Goal: Task Accomplishment & Management: Manage account settings

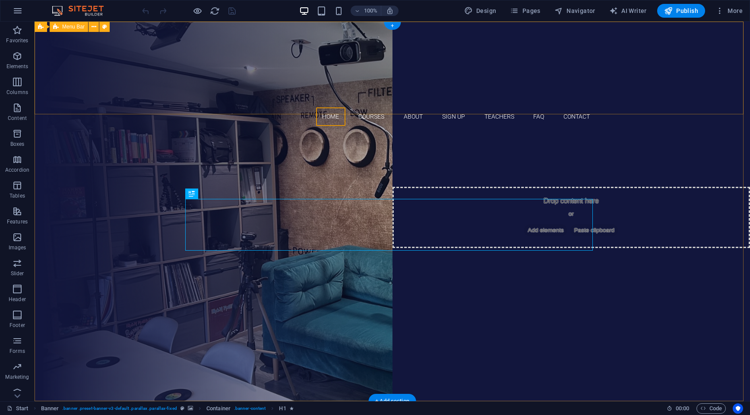
click at [123, 69] on div "Home Courses About Sign up Teachers FAQ Contact" at bounding box center [392, 77] width 715 height 111
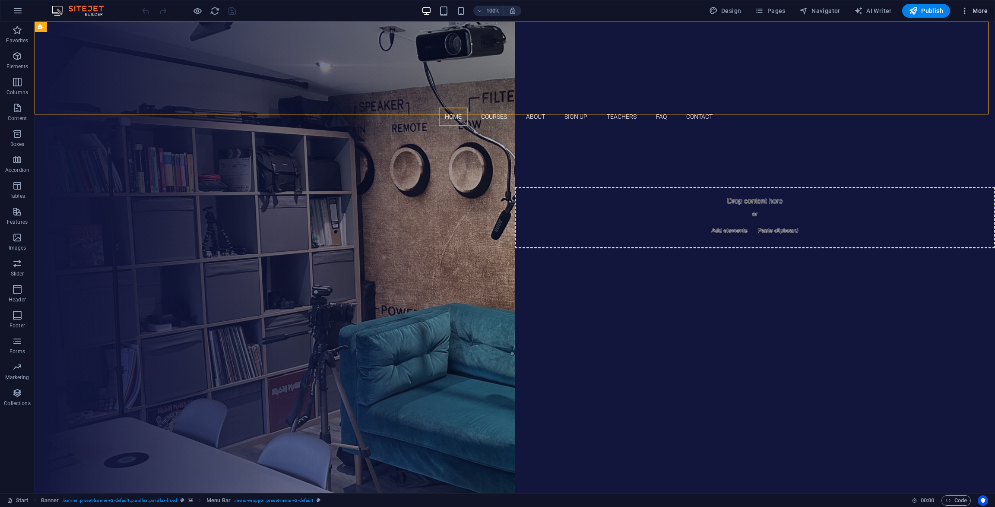
click at [750, 11] on icon "button" at bounding box center [964, 10] width 9 height 9
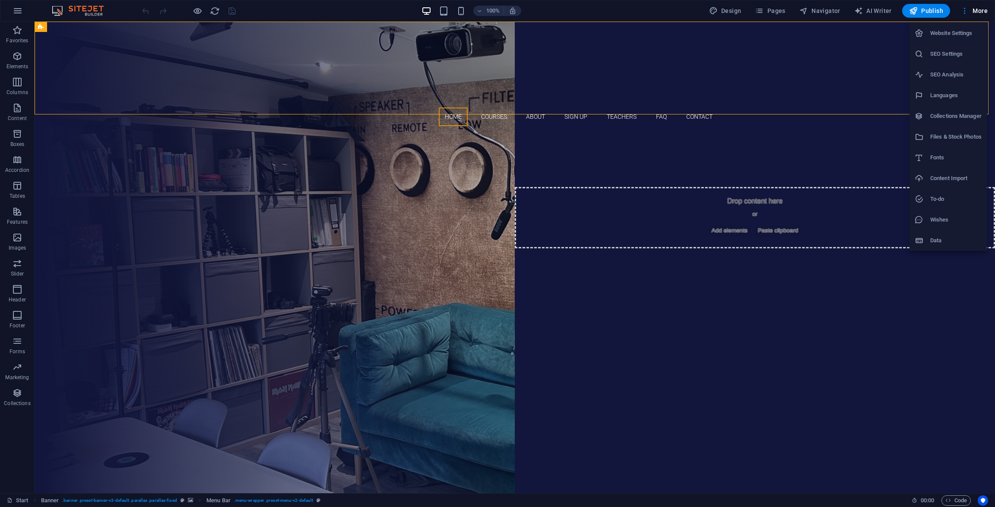
click at [221, 63] on div at bounding box center [497, 253] width 995 height 507
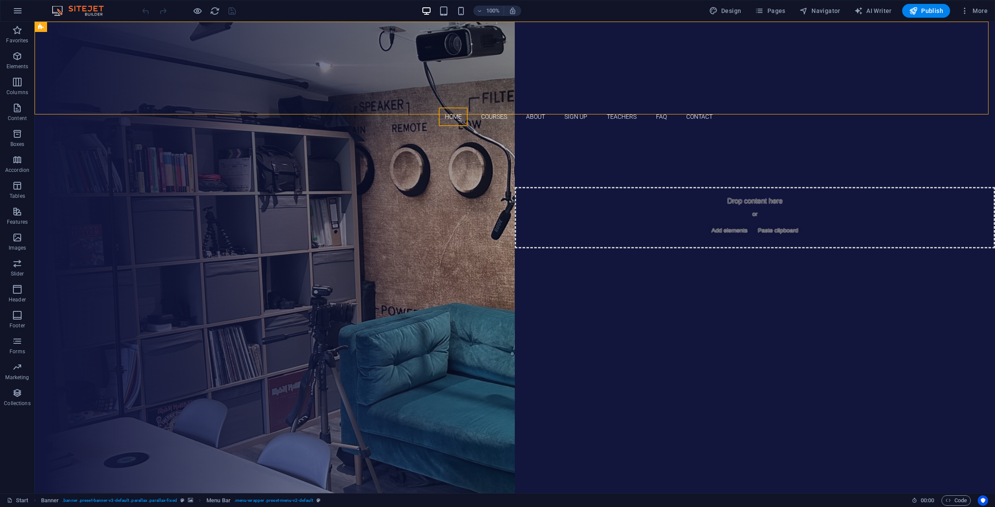
click at [221, 63] on div "Website Settings SEO Settings SEO Analysis Languages Collections Manager Files …" at bounding box center [497, 256] width 995 height 502
click at [221, 63] on div "Home Courses About Sign up Teachers FAQ Contact" at bounding box center [515, 77] width 960 height 111
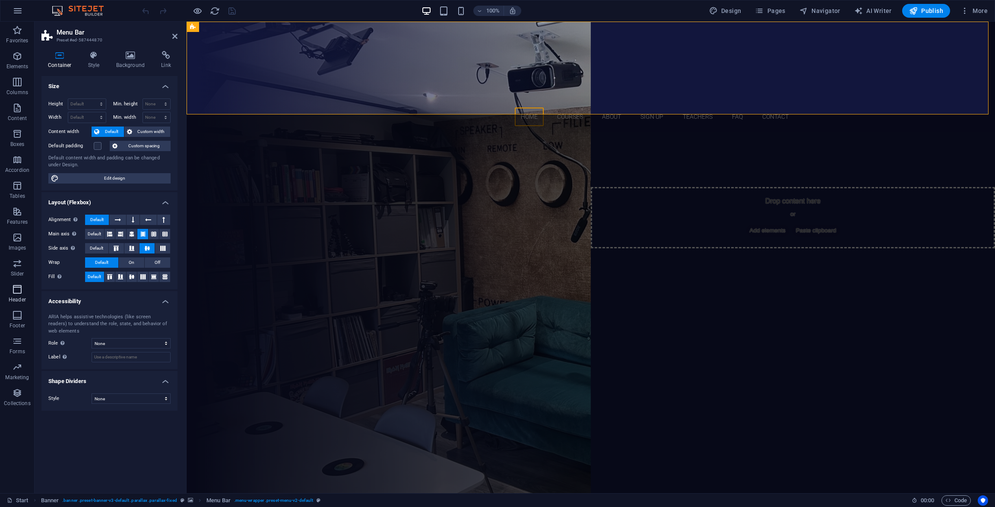
click at [18, 294] on icon "button" at bounding box center [17, 289] width 10 height 10
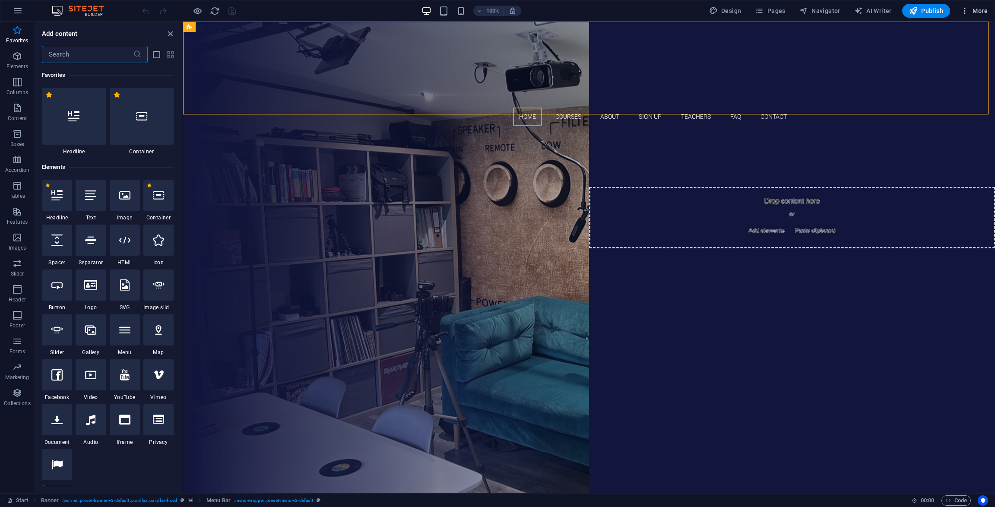
click at [750, 8] on span "More" at bounding box center [973, 10] width 27 height 9
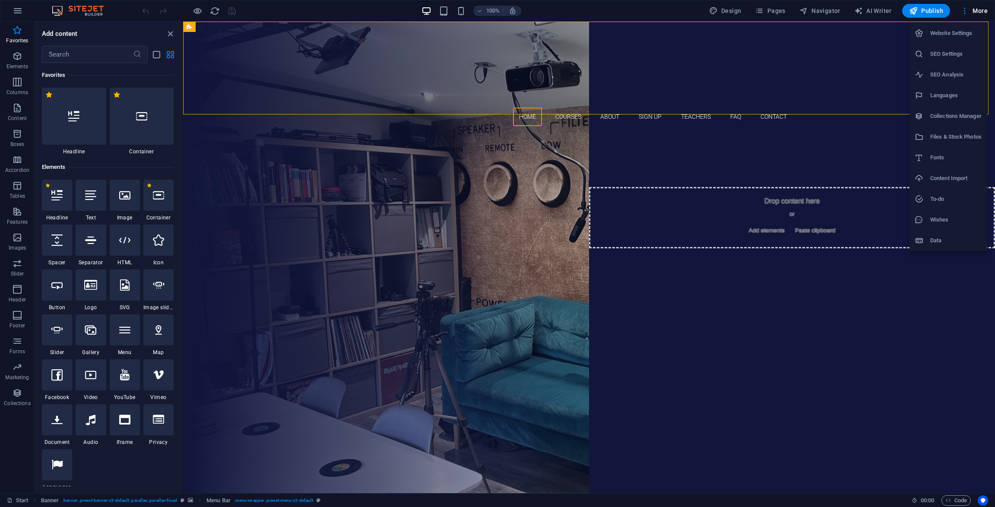
click at [750, 52] on h6 "SEO Settings" at bounding box center [955, 54] width 51 height 10
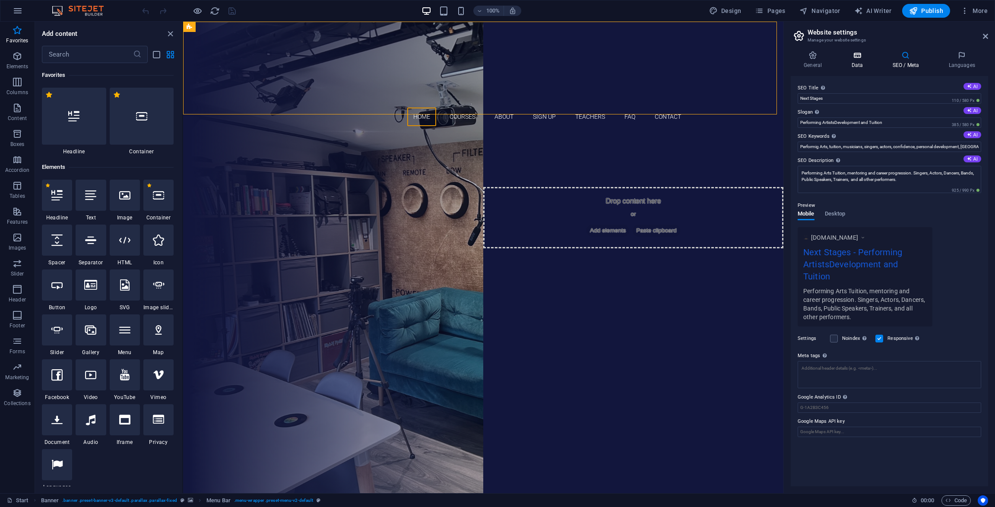
click at [750, 57] on icon at bounding box center [857, 55] width 38 height 9
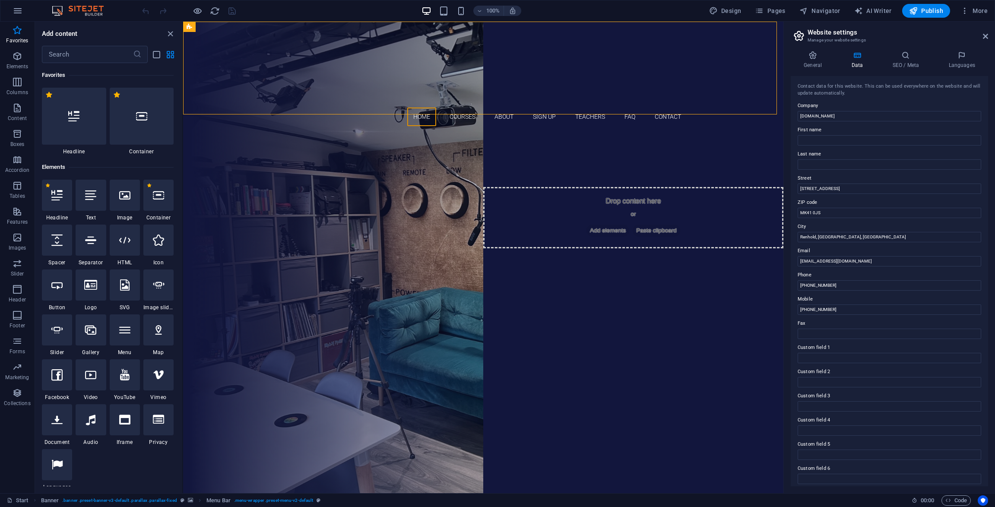
click at [750, 415] on div "Start Banner . banner .preset-banner-v3-default .parallax .parallax-fixed Menu …" at bounding box center [497, 500] width 995 height 14
click at [750, 415] on span "Code" at bounding box center [956, 500] width 22 height 10
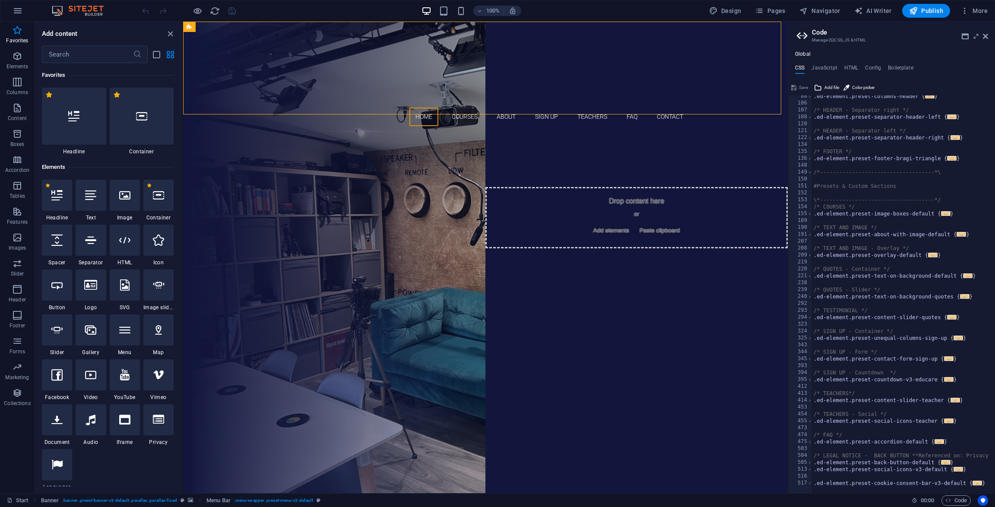
scroll to position [300, 0]
click at [750, 415] on div at bounding box center [990, 141] width 9 height 691
type textarea "}"
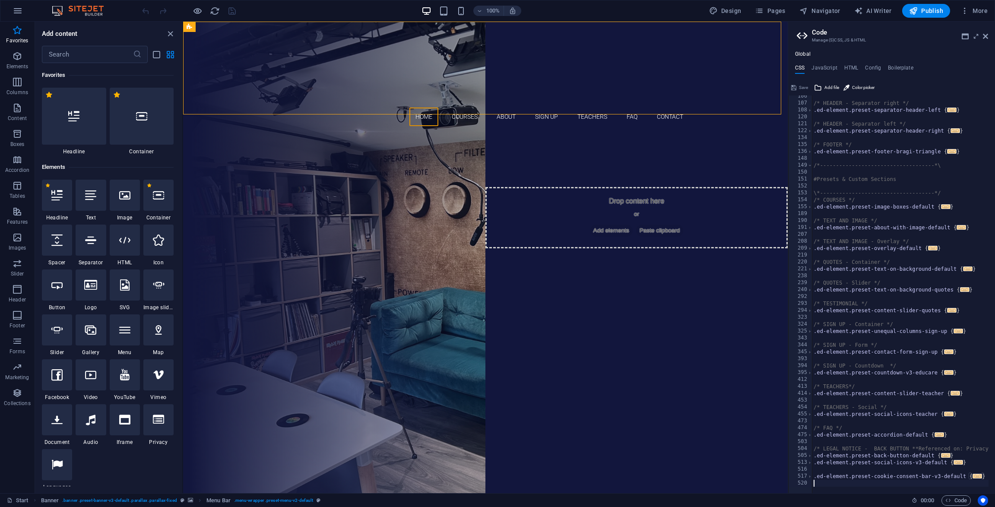
scroll to position [307, 0]
type textarea "<!-- / SiteSpeakAI -->"
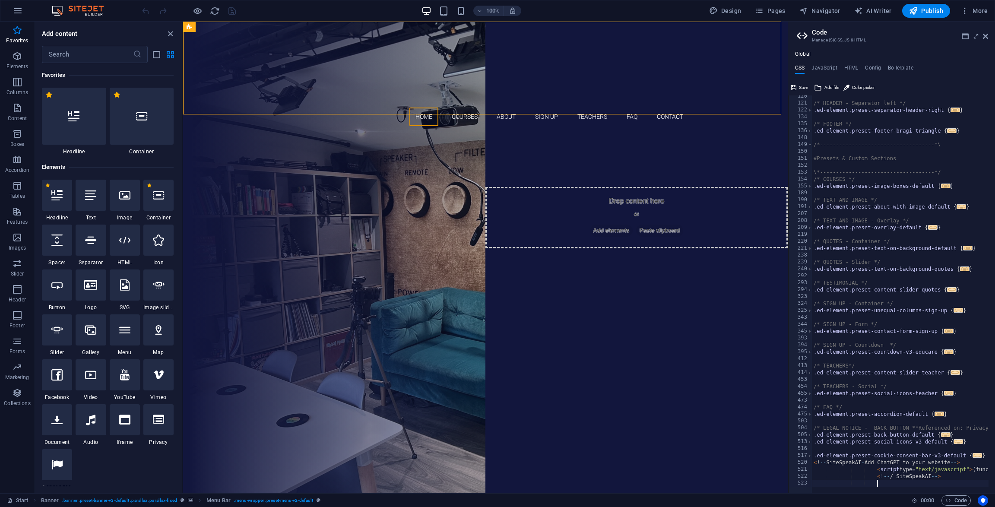
scroll to position [327, 0]
type textarea "<!-- / SiteSpeakAI -->"
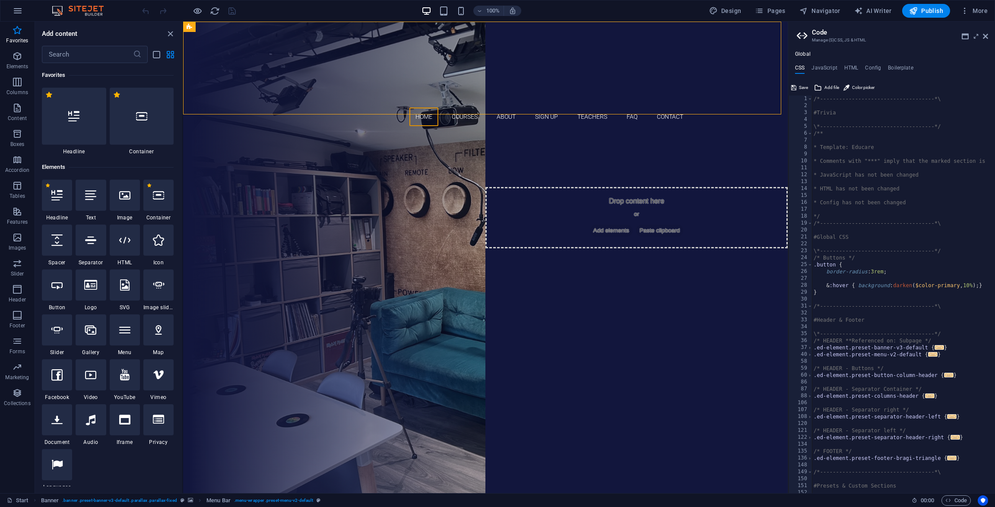
scroll to position [0, 0]
click at [750, 67] on h4 "JavaScript" at bounding box center [823, 69] width 25 height 9
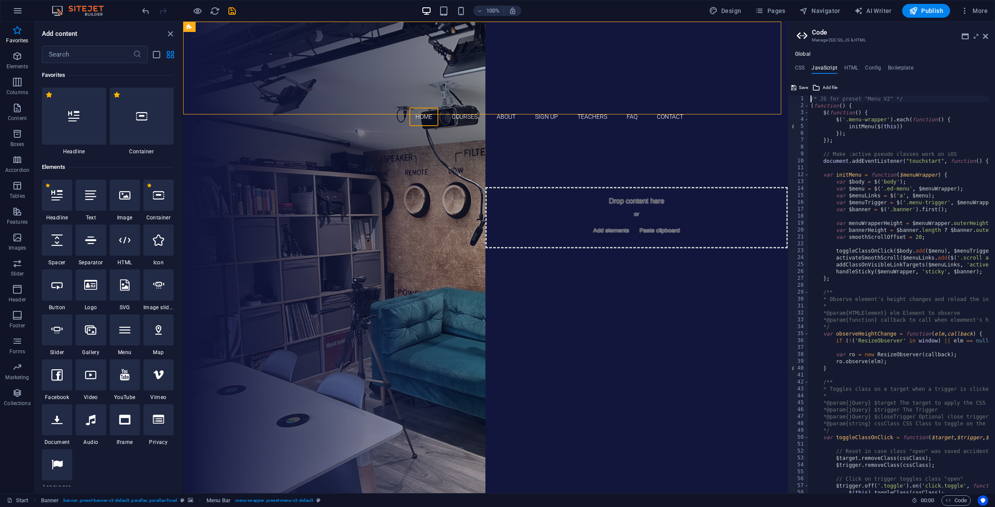
paste textarea "<!-- / SiteSpeakAI -->"
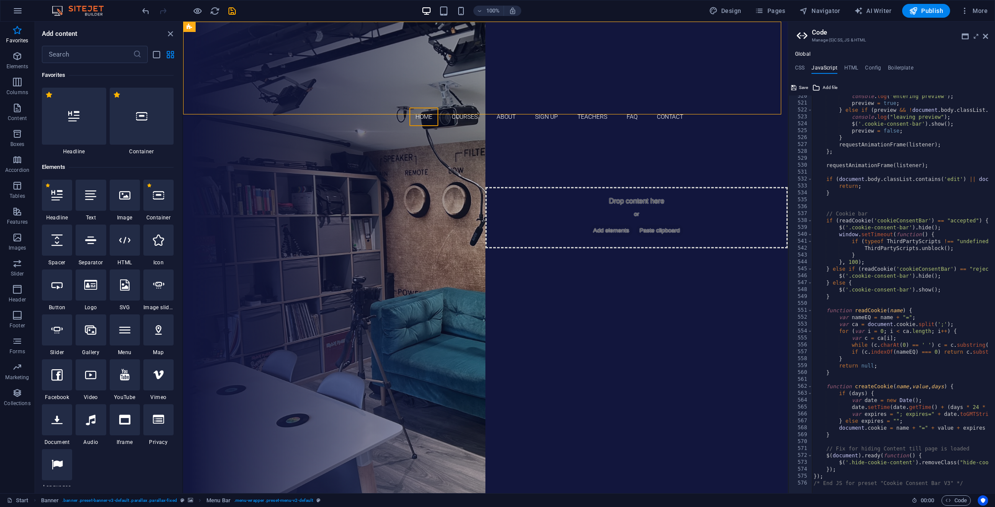
scroll to position [3588, 0]
type textarea "});"
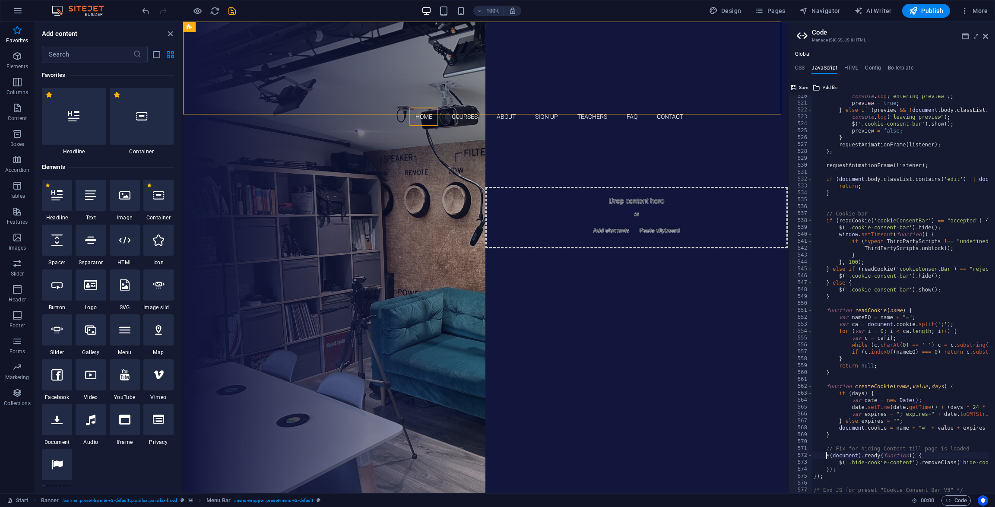
paste textarea "<!-- / SiteSpeakAI -->"
type textarea "<!-- / SiteSpeakAI -->$(document).ready(function() {"
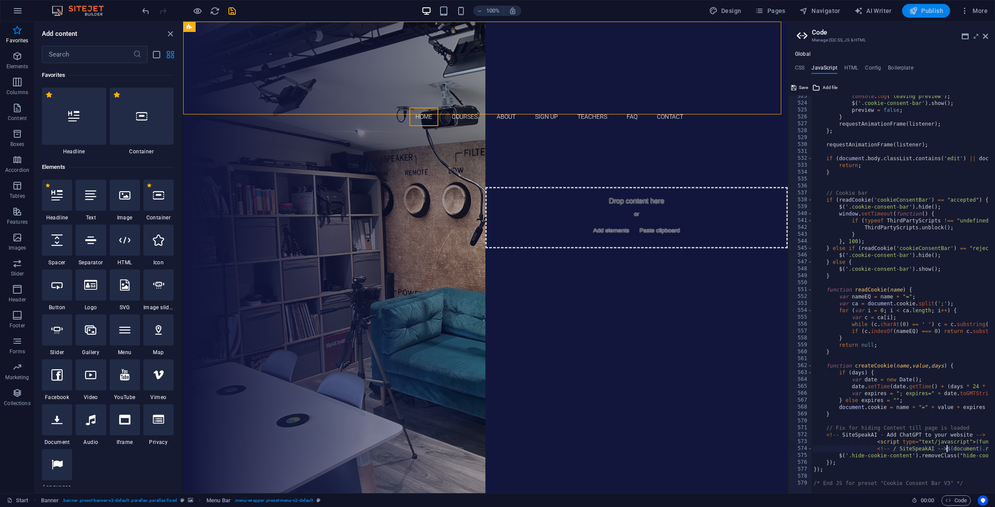
click at [750, 13] on span "Publish" at bounding box center [926, 10] width 34 height 9
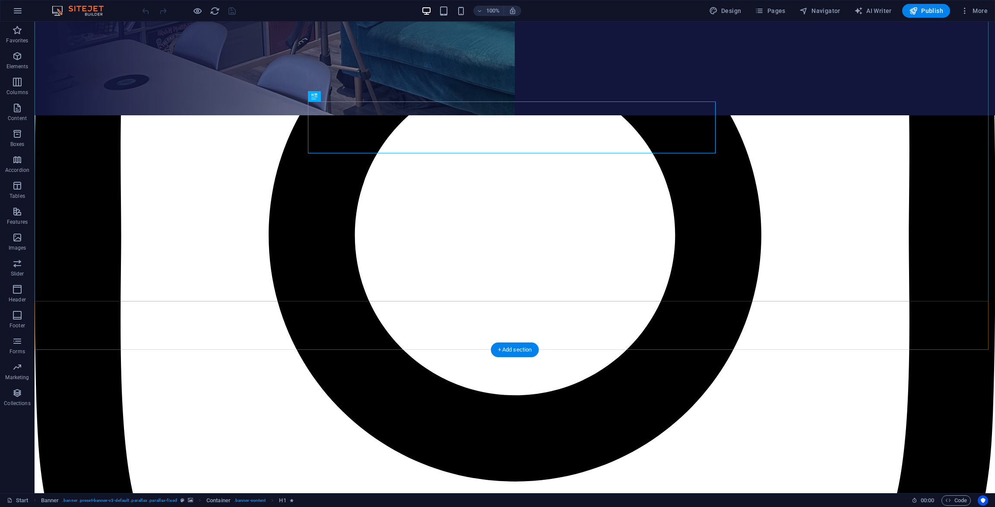
scroll to position [685, 0]
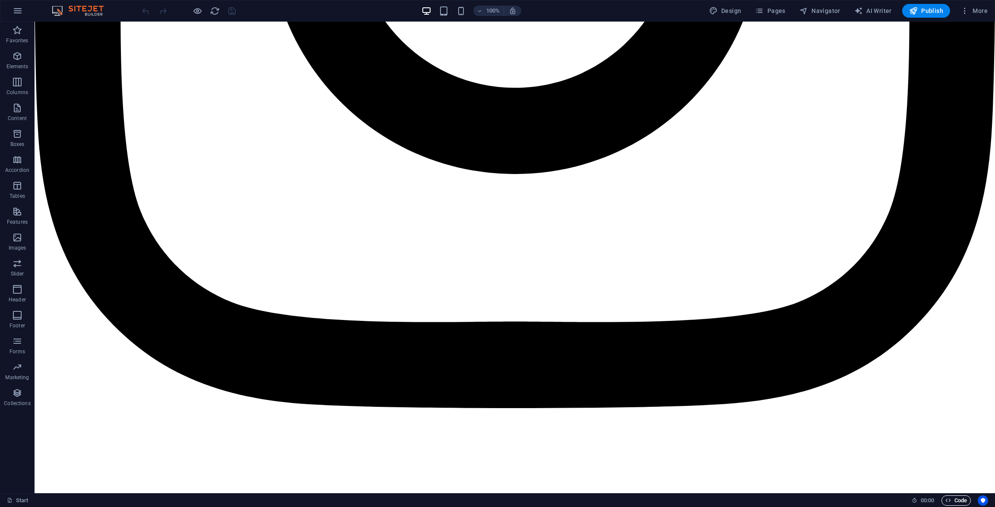
click at [955, 499] on span "Code" at bounding box center [956, 500] width 22 height 10
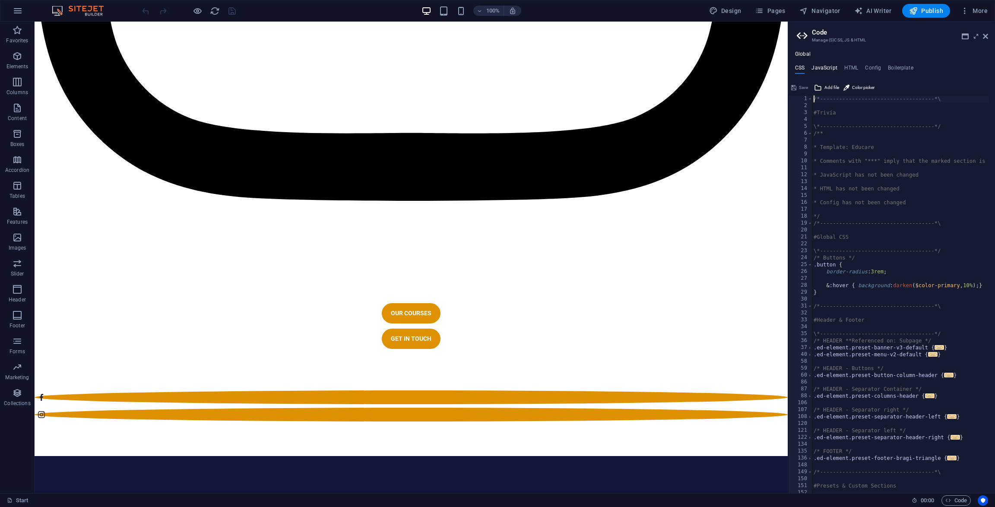
click at [826, 66] on h4 "JavaScript" at bounding box center [823, 69] width 25 height 9
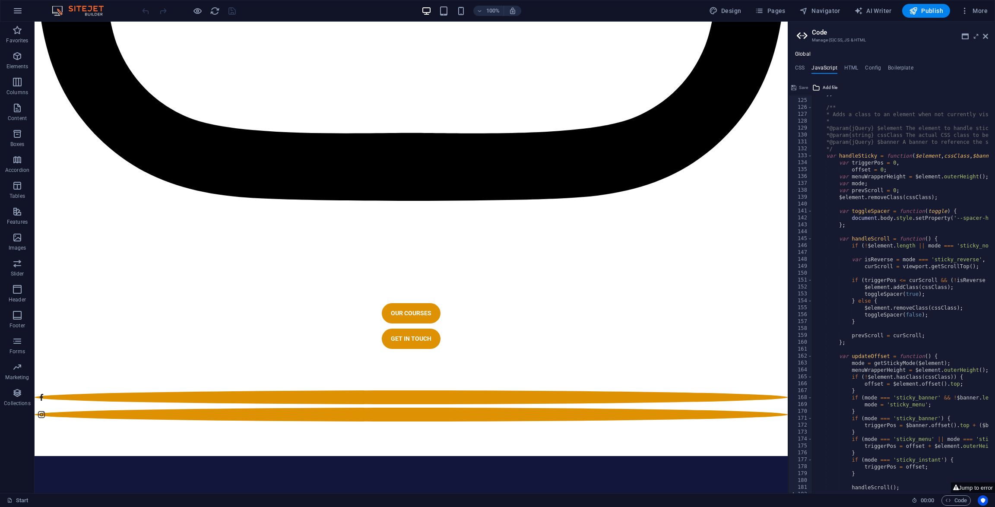
scroll to position [3609, 0]
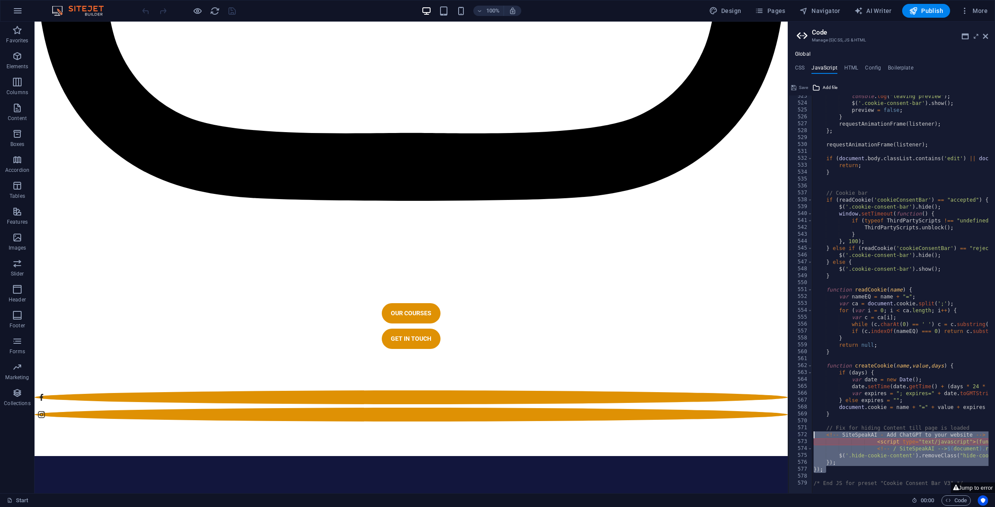
drag, startPoint x: 827, startPoint y: 469, endPoint x: 808, endPoint y: 437, distance: 36.8
click at [808, 437] on div "/* JS for preset "Menu V2" */ 523 524 525 526 527 528 529 530 531 532 533 534 5…" at bounding box center [891, 294] width 207 height 398
type textarea "<!-- SiteSpeakAI - Add ChatGPT to your website --> <script type="text/javascrip…"
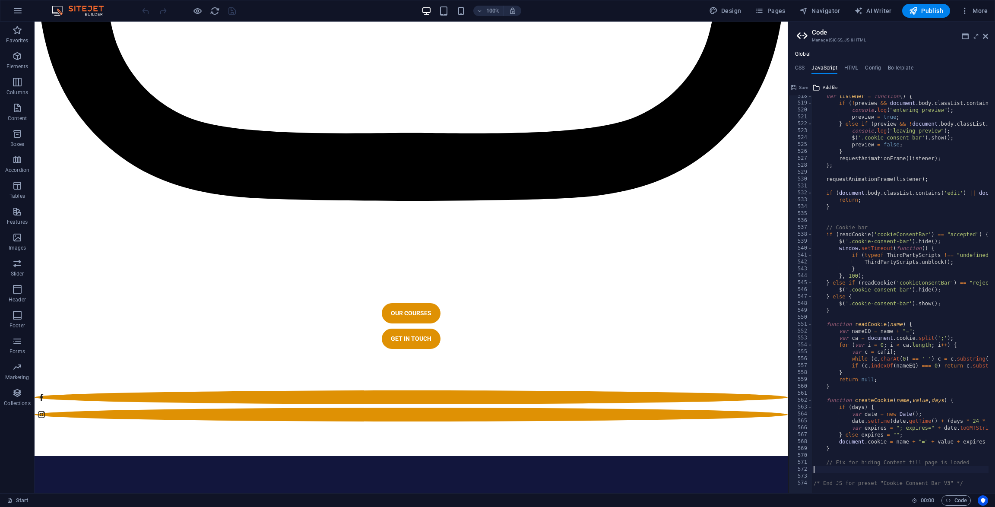
scroll to position [3574, 0]
click at [975, 11] on span "More" at bounding box center [973, 10] width 27 height 9
click at [949, 51] on h6 "SEO Settings" at bounding box center [955, 54] width 51 height 10
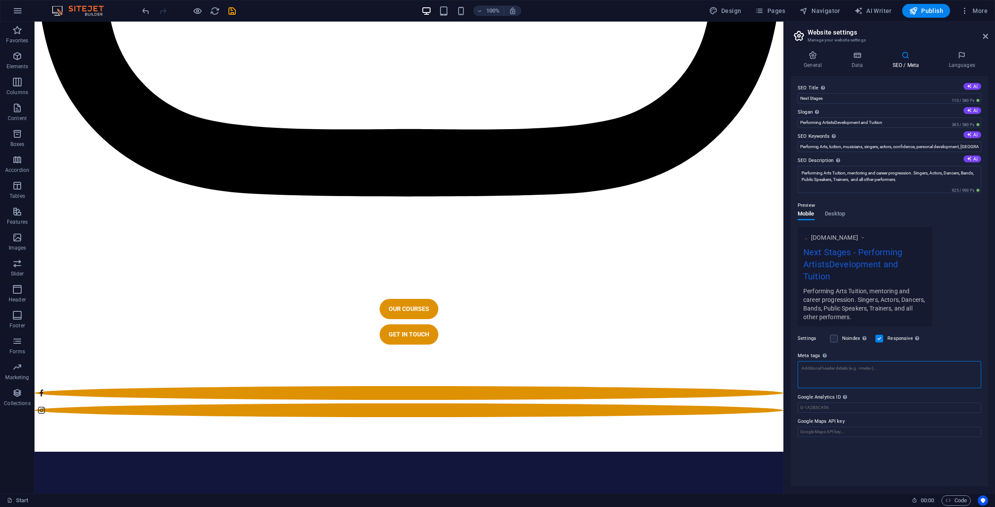
click at [845, 361] on textarea "Meta tags Enter HTML code here that will be placed inside the tags of your webs…" at bounding box center [888, 374] width 183 height 27
paste textarea "<!-- SiteSpeakAI - Add ChatGPT to your website --> <script type="text/javascrip…"
type textarea "<!-- SiteSpeakAI - Add ChatGPT to your website --> <script type="text/javascrip…"
click at [814, 57] on icon at bounding box center [813, 55] width 44 height 9
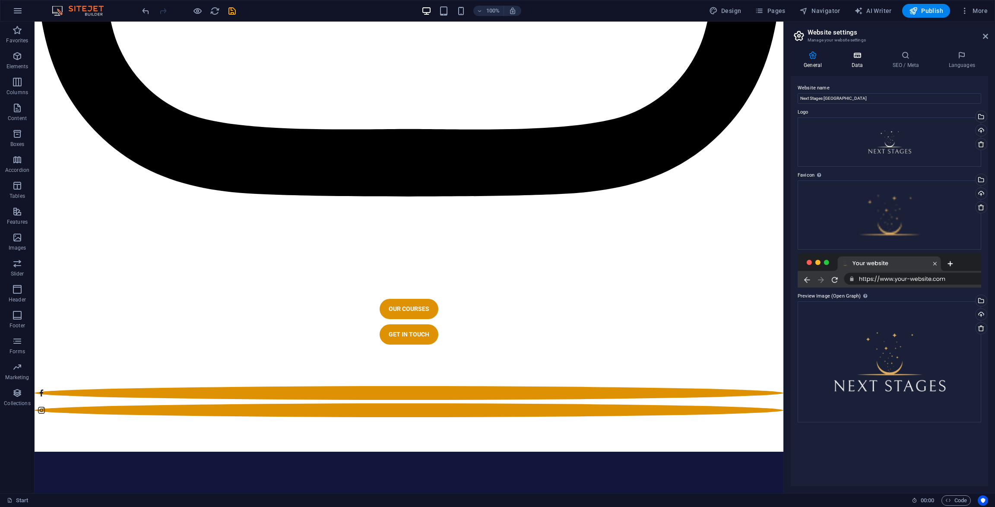
click at [856, 57] on icon at bounding box center [857, 55] width 38 height 9
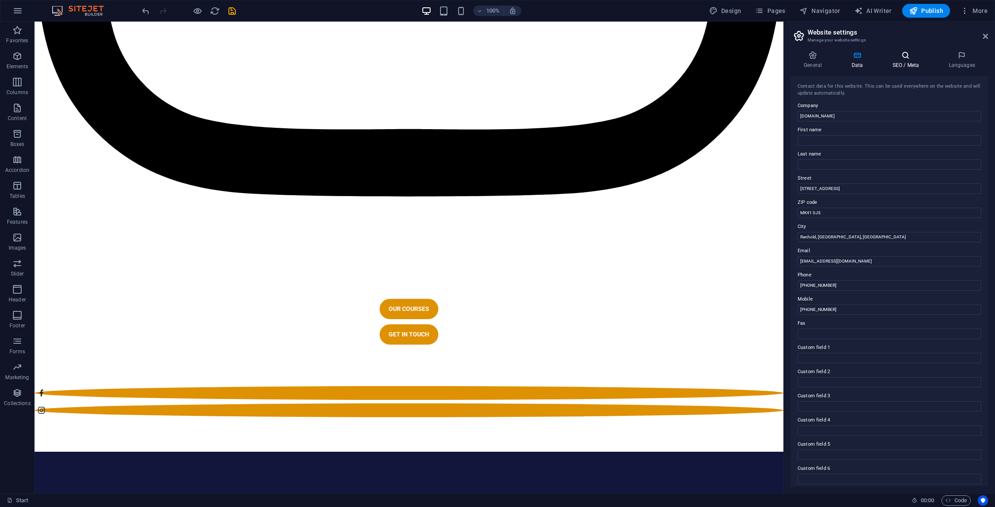
click at [902, 55] on icon at bounding box center [905, 55] width 53 height 9
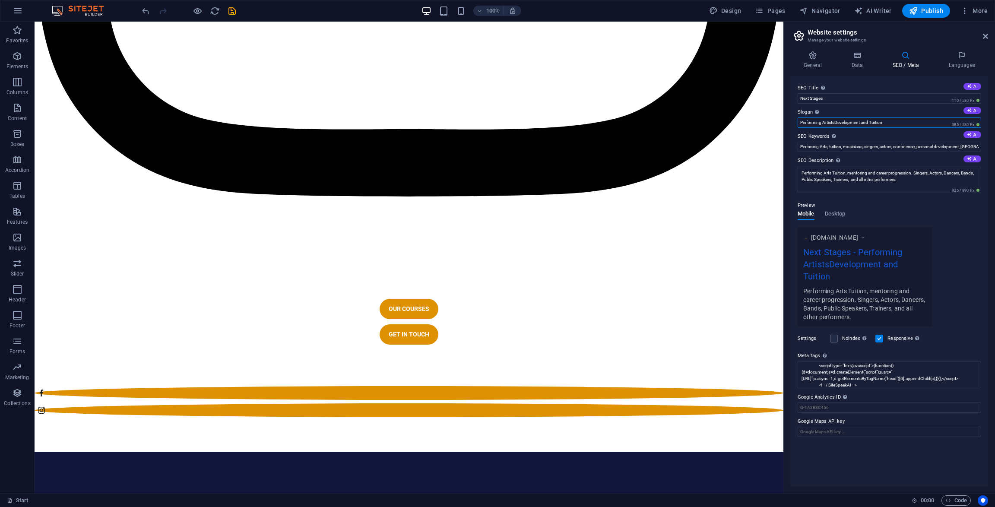
click at [835, 121] on input "Performing ArtistsDevelopment and Tuition" at bounding box center [888, 122] width 183 height 10
type input "Performing Artists - Development and Tuition"
click at [817, 147] on input "Performig Arts, tuition, musicians, singers, actors, confidence, personal devel…" at bounding box center [888, 147] width 183 height 10
type input "Performing Arts, tuition, musicians, singers, actors, confidence, personal deve…"
click at [967, 160] on icon at bounding box center [969, 158] width 5 height 5
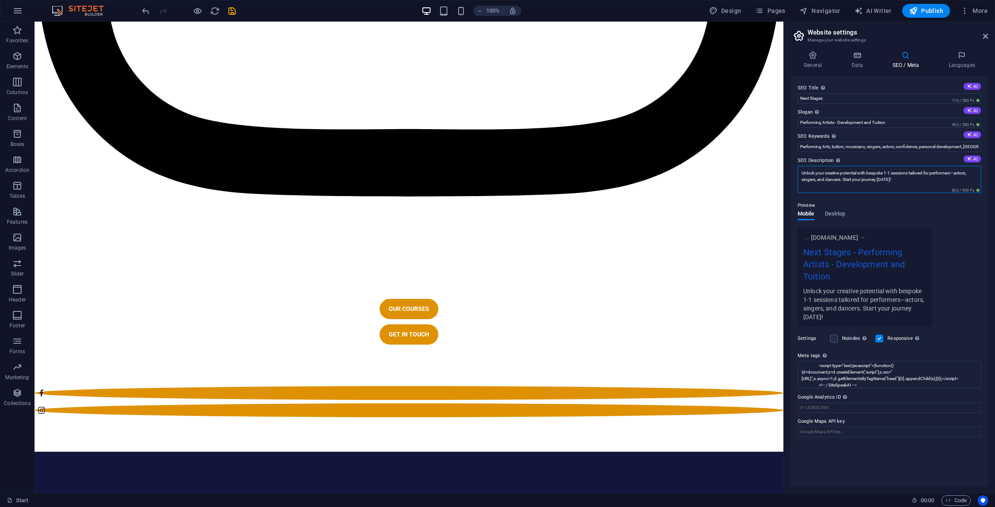
click at [818, 179] on textarea "Unlock your creative potential with bespoke 1-1 sessions tailored for performer…" at bounding box center [888, 179] width 183 height 27
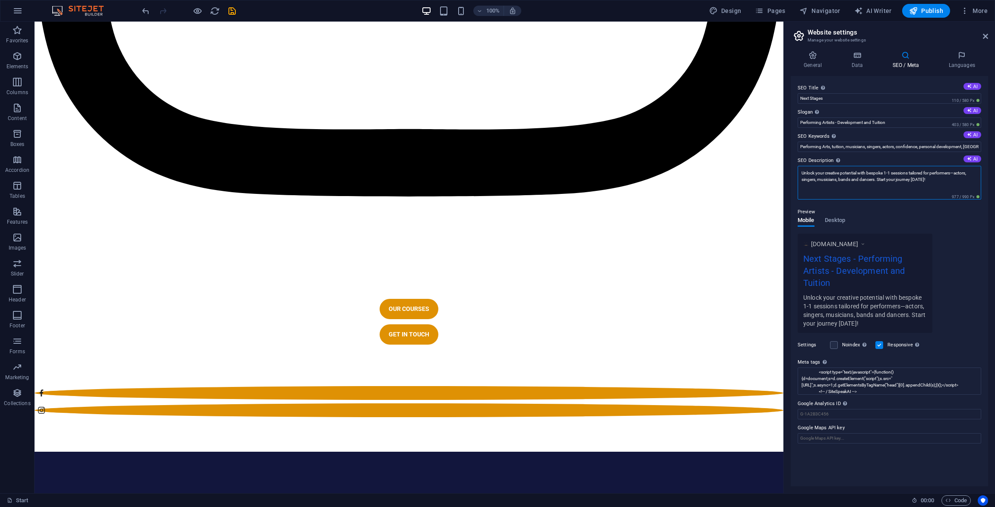
click at [955, 174] on textarea "Unlock your creative potential with bespoke 1-1 sessions tailored for performer…" at bounding box center [888, 183] width 183 height 34
click at [959, 171] on textarea "Unlock your creative potential with bespoke 1-1 sessions tailored for performer…" at bounding box center [888, 183] width 183 height 34
type textarea "Unlock your creative potential with bespoke 1-1 sessions tailored for performer…"
click at [973, 135] on button "AI" at bounding box center [972, 134] width 18 height 7
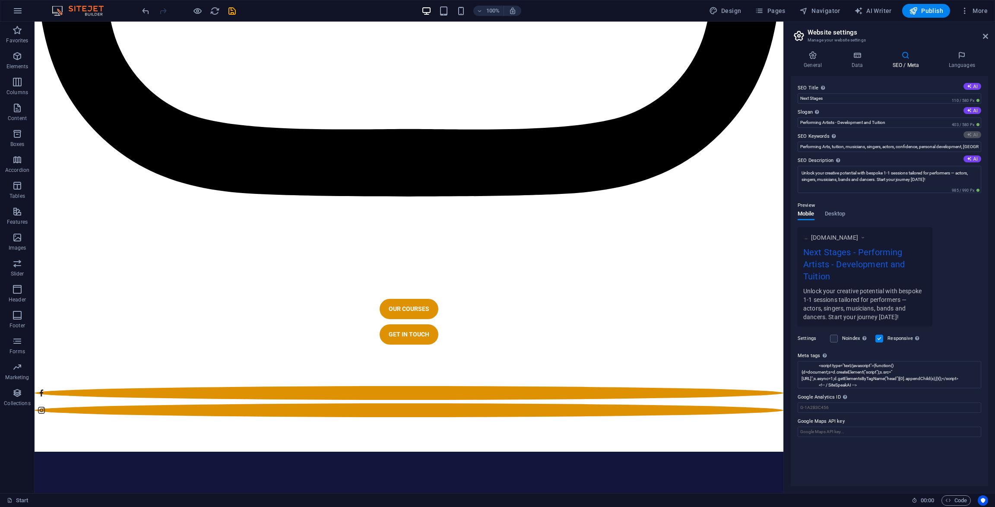
type input "professional development for performers, bespoke performance coaching, performi…"
click at [973, 111] on button "AI" at bounding box center [972, 110] width 18 height 7
type input "Elevate Your Artistry, Transform Your Career"
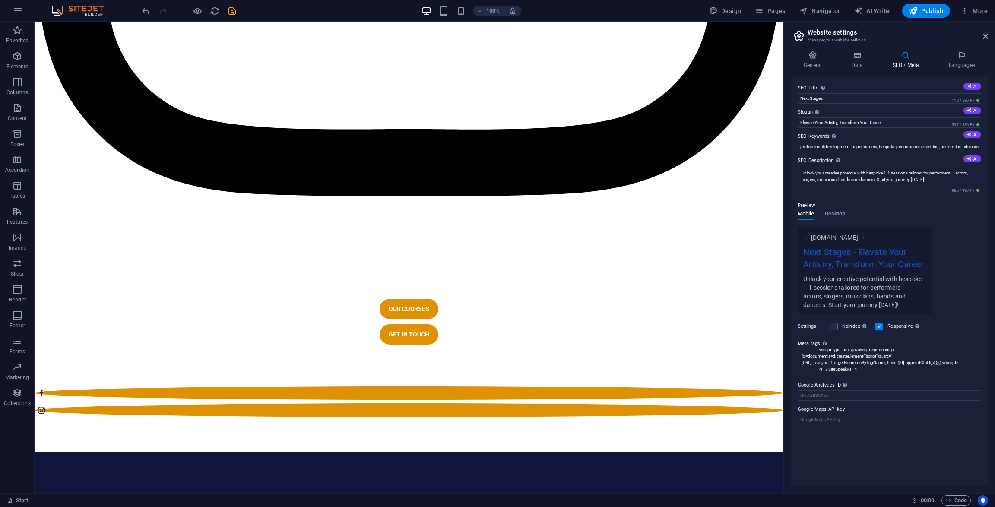
scroll to position [19, 0]
click at [928, 8] on span "Publish" at bounding box center [926, 10] width 34 height 9
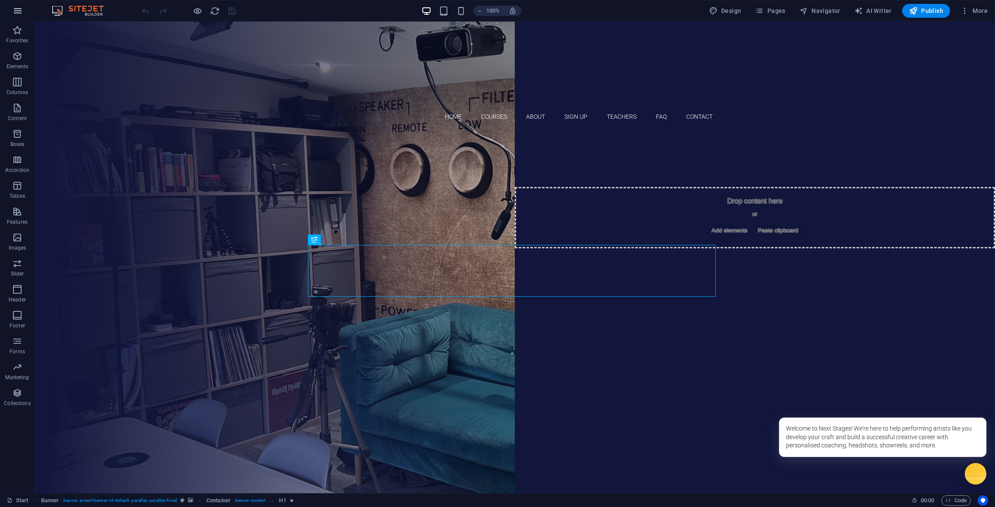
click at [22, 11] on icon "button" at bounding box center [18, 11] width 10 height 10
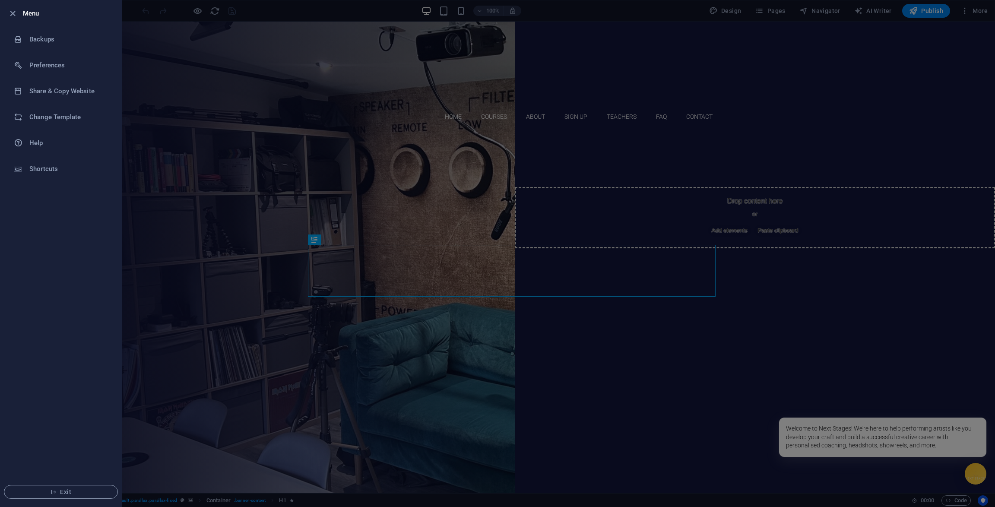
click at [22, 13] on div at bounding box center [15, 13] width 16 height 10
click at [14, 14] on icon "button" at bounding box center [13, 14] width 10 height 10
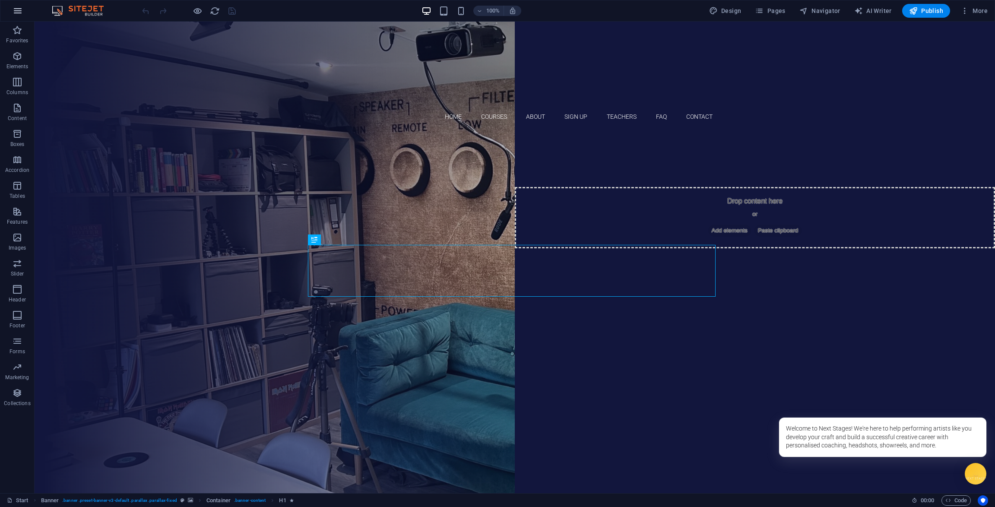
click at [16, 13] on icon "button" at bounding box center [18, 11] width 10 height 10
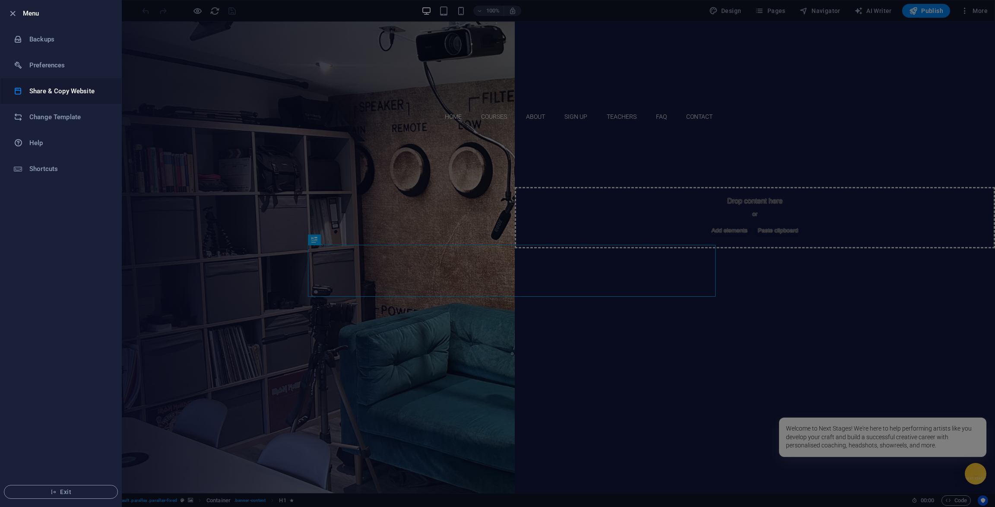
click at [48, 93] on h6 "Share & Copy Website" at bounding box center [69, 91] width 80 height 10
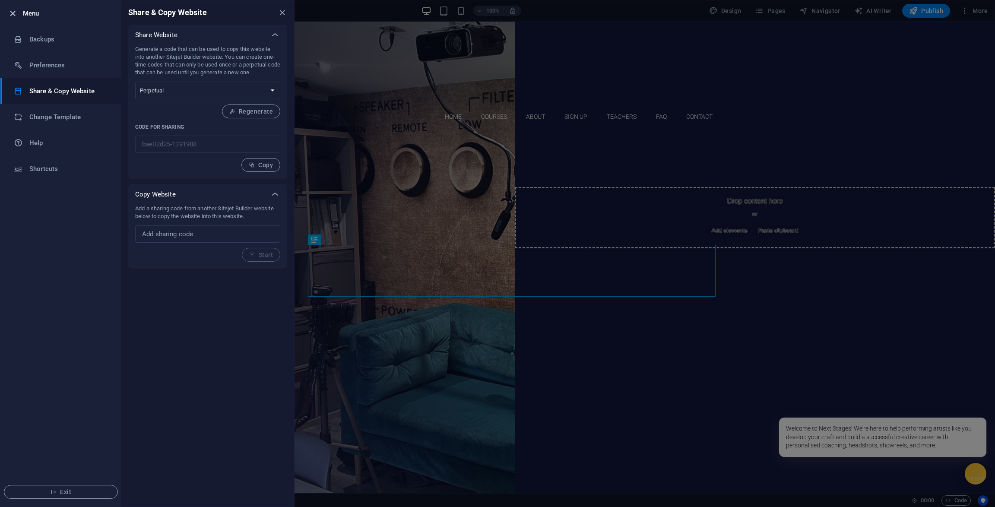
click at [15, 15] on icon "button" at bounding box center [13, 14] width 10 height 10
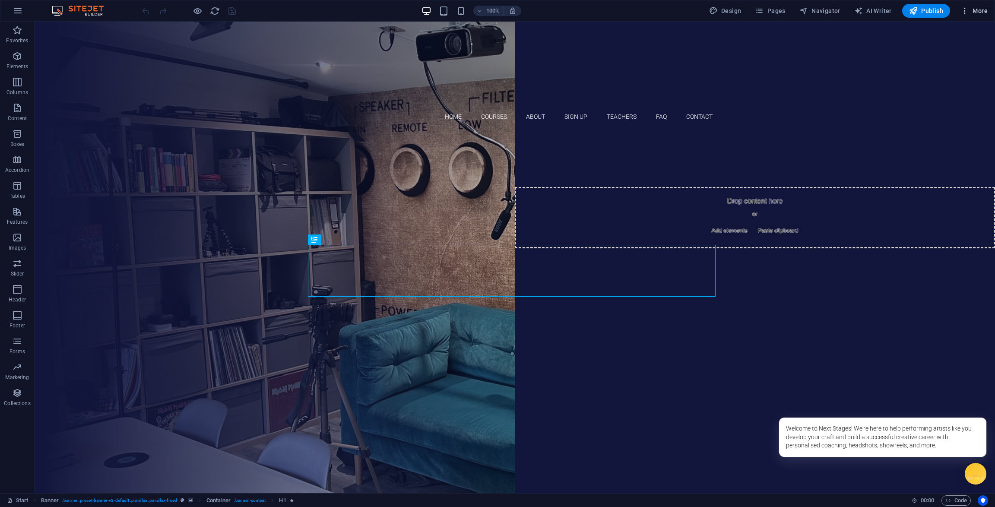
click at [970, 12] on span "More" at bounding box center [973, 10] width 27 height 9
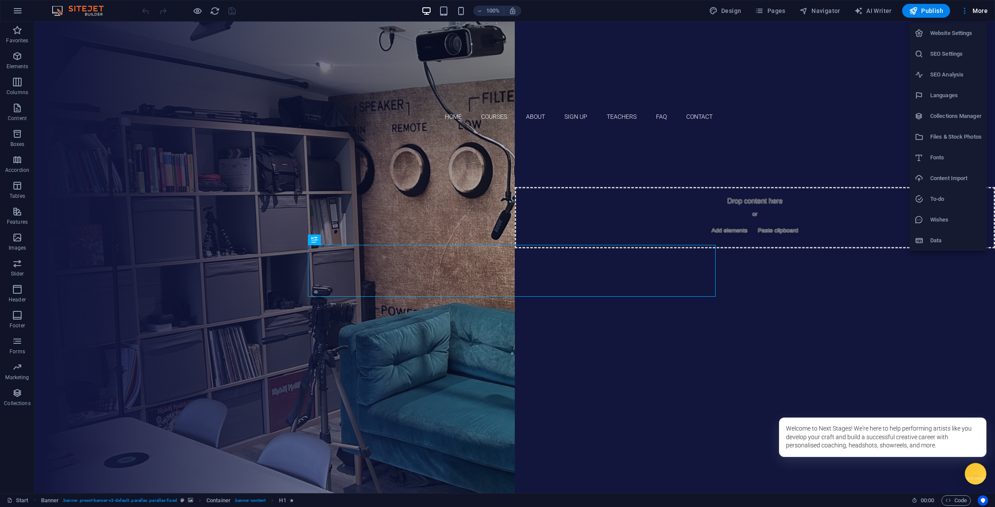
click at [939, 59] on h6 "SEO Settings" at bounding box center [955, 54] width 51 height 10
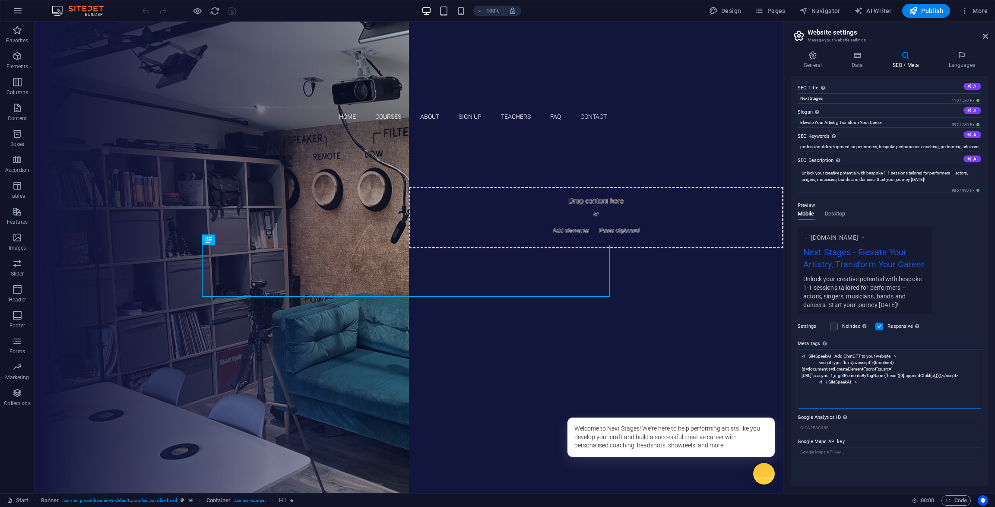
drag, startPoint x: 801, startPoint y: 357, endPoint x: 905, endPoint y: 352, distance: 104.6
click at [905, 352] on textarea "<!-- SiteSpeakAI - Add ChatGPT to your website --> <script type="text/javascrip…" at bounding box center [888, 379] width 183 height 60
drag, startPoint x: 873, startPoint y: 383, endPoint x: 800, endPoint y: 385, distance: 72.1
click at [800, 385] on textarea "<script type="text/javascript">(function(){d=document;s=d.createElement("script…" at bounding box center [888, 375] width 183 height 53
type textarea "<script type="text/javascript">(function(){d=document;s=d.createElement("script…"
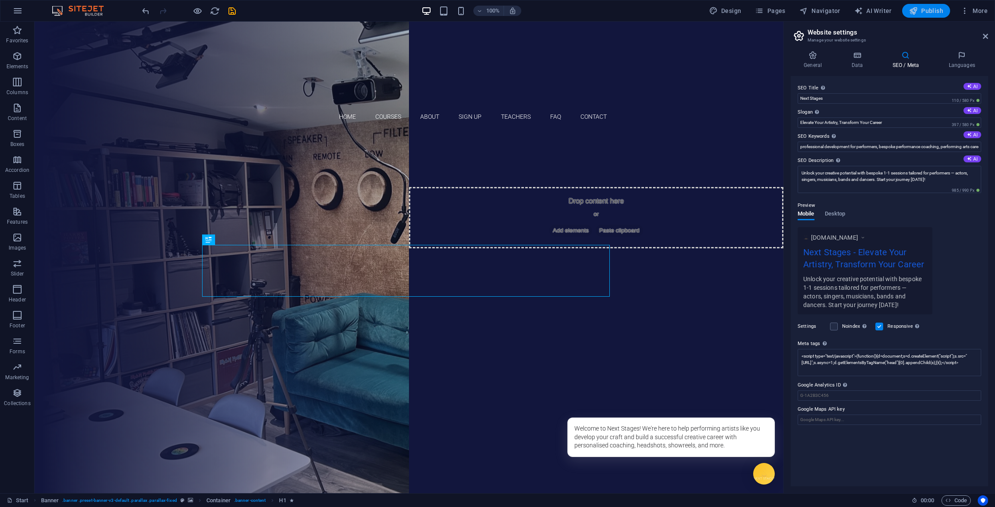
click at [931, 9] on span "Publish" at bounding box center [926, 10] width 34 height 9
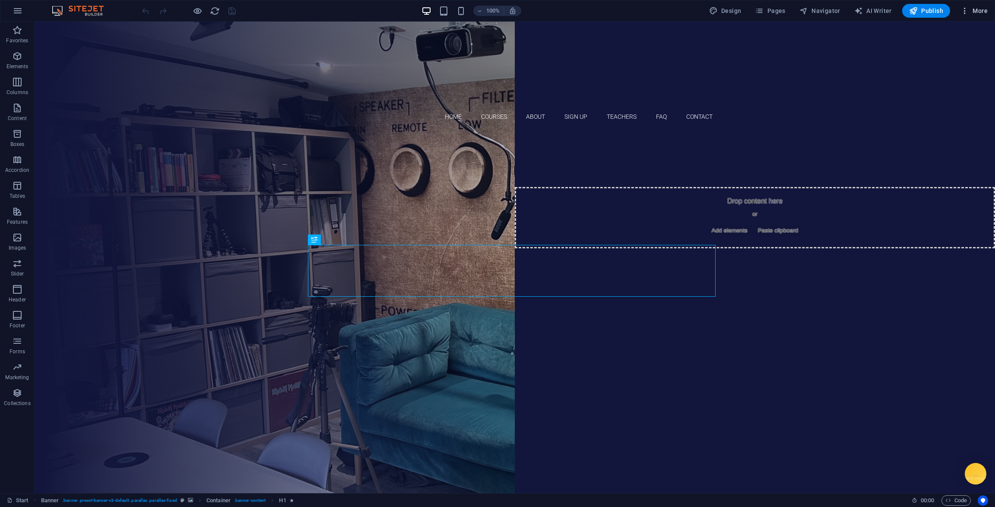
click at [970, 15] on span "More" at bounding box center [973, 10] width 27 height 9
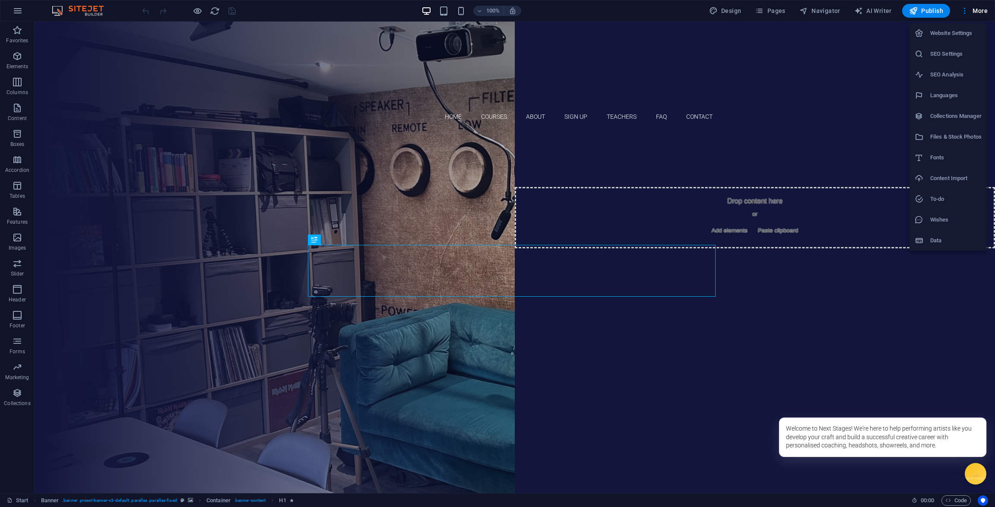
click at [962, 473] on div at bounding box center [497, 253] width 995 height 507
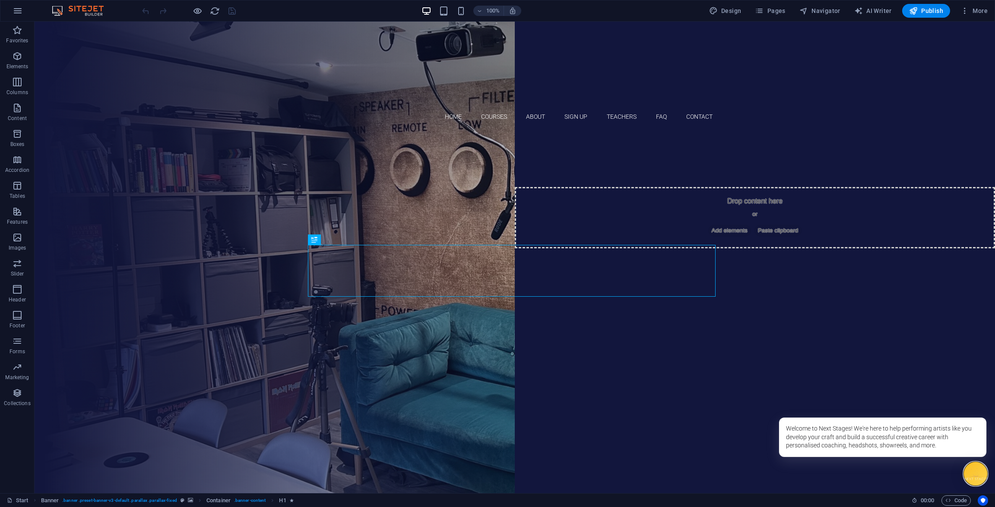
click at [966, 473] on div at bounding box center [976, 474] width 24 height 24
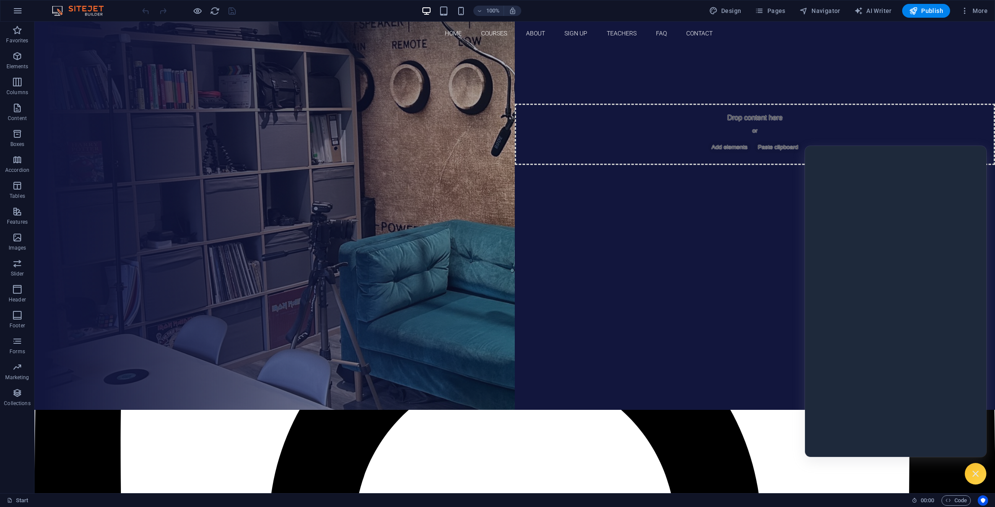
scroll to position [89, 0]
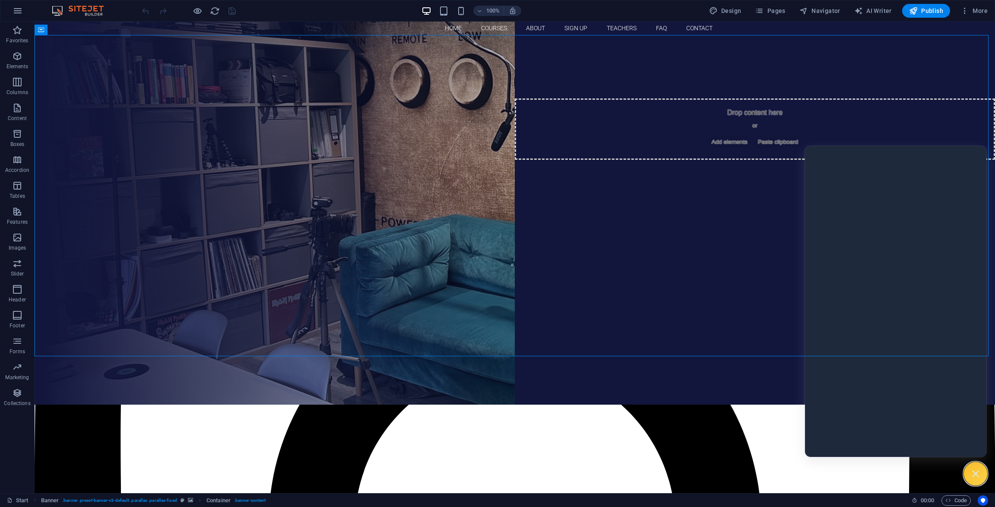
click at [970, 473] on icon at bounding box center [975, 473] width 11 height 11
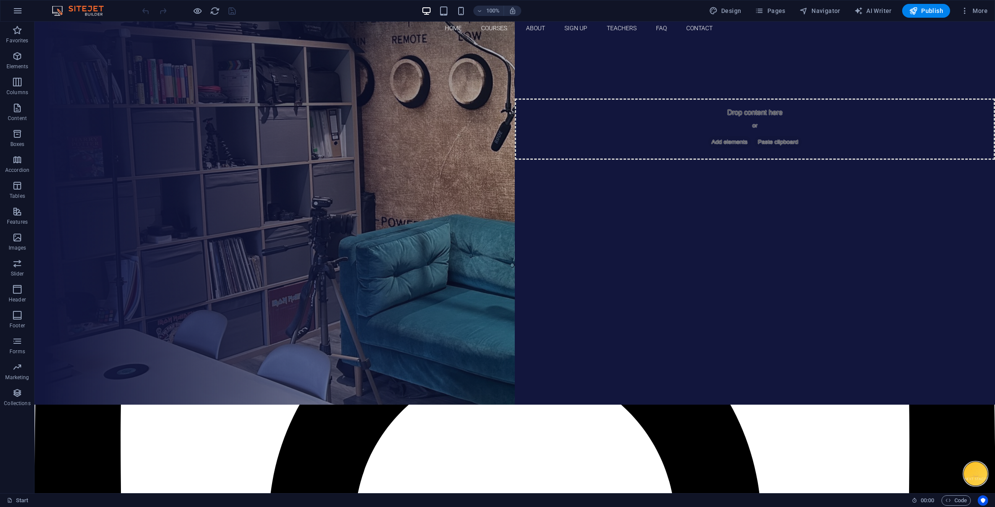
click at [967, 473] on div at bounding box center [976, 474] width 24 height 24
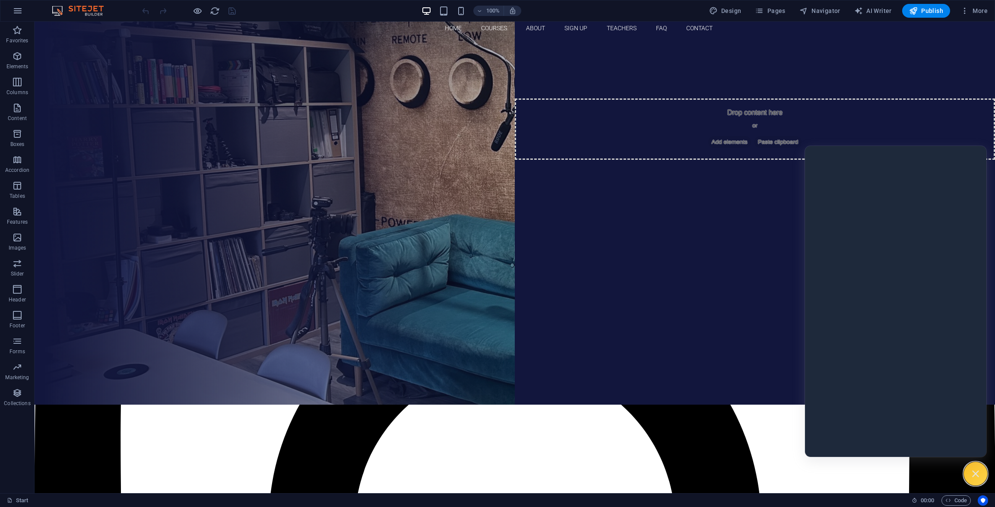
click at [970, 473] on icon at bounding box center [975, 473] width 11 height 11
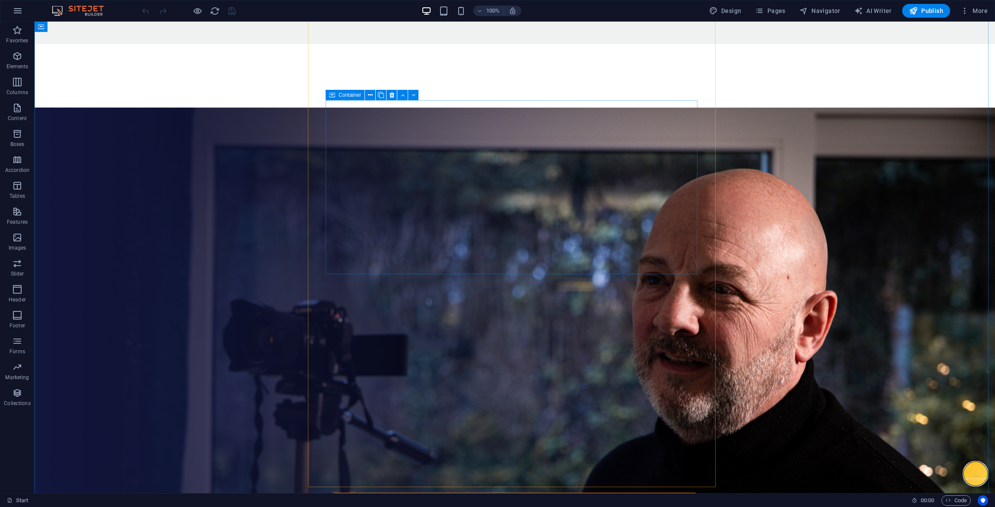
scroll to position [4073, 0]
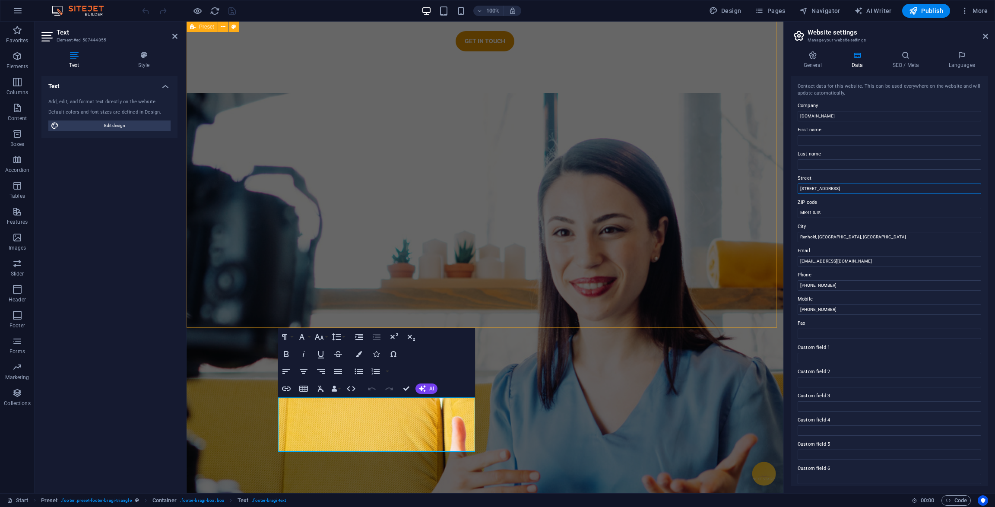
drag, startPoint x: 1035, startPoint y: 208, endPoint x: 760, endPoint y: 187, distance: 275.4
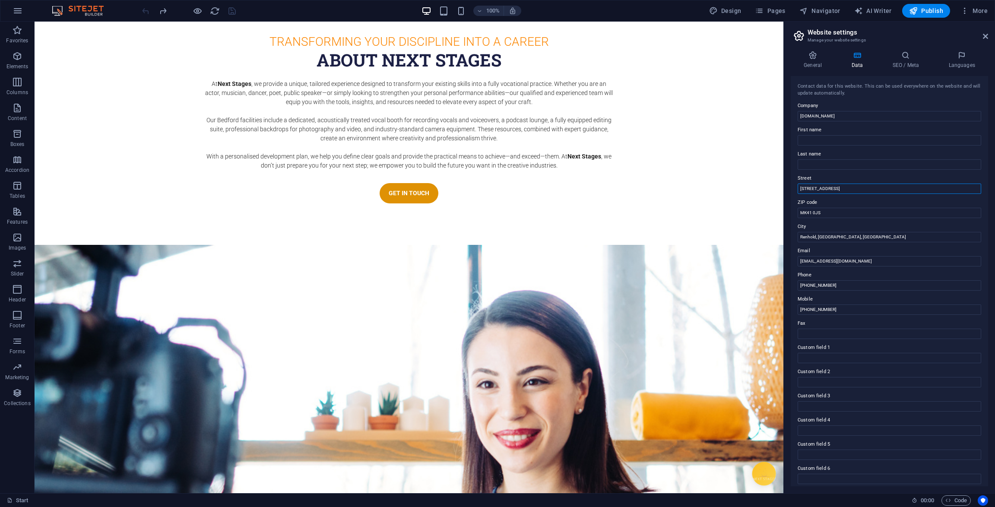
click at [828, 190] on input "[STREET_ADDRESS]" at bounding box center [888, 188] width 183 height 10
drag, startPoint x: 840, startPoint y: 189, endPoint x: 798, endPoint y: 186, distance: 42.0
click at [798, 186] on input "[STREET_ADDRESS]" at bounding box center [888, 188] width 183 height 10
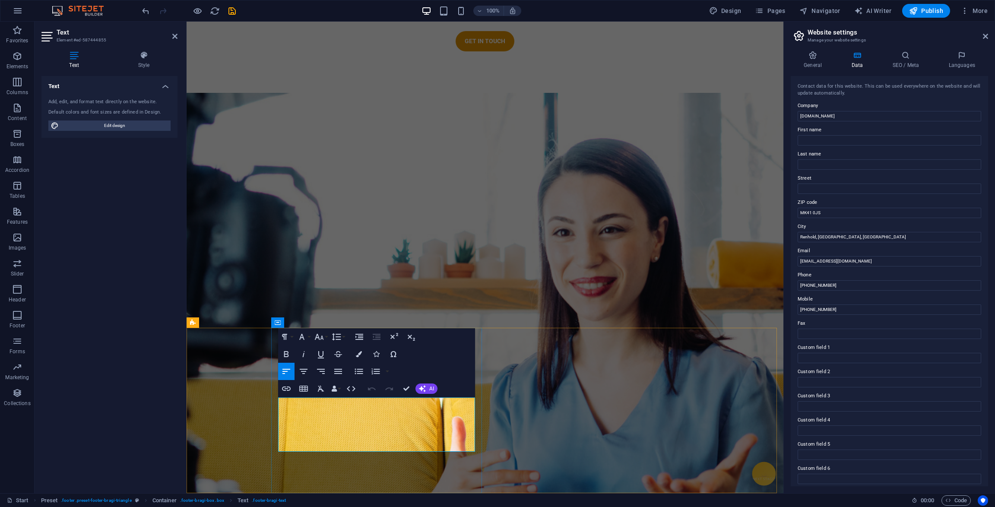
drag, startPoint x: 1014, startPoint y: 234, endPoint x: 759, endPoint y: 215, distance: 255.4
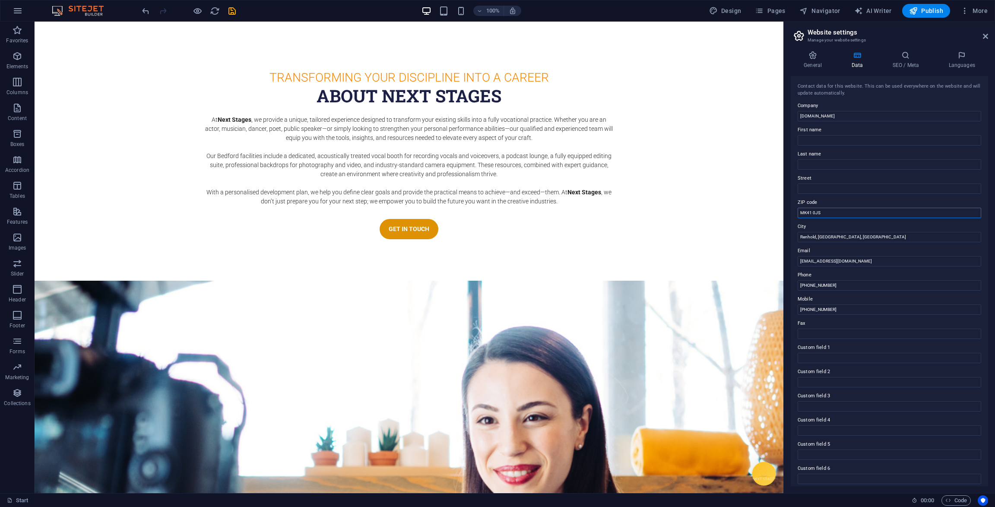
drag, startPoint x: 883, startPoint y: 234, endPoint x: 778, endPoint y: 216, distance: 106.5
type input "20 Brickfield Road"
click at [856, 238] on input "Renhold, [GEOGRAPHIC_DATA], [GEOGRAPHIC_DATA]" at bounding box center [888, 237] width 183 height 10
drag, startPoint x: 850, startPoint y: 283, endPoint x: 797, endPoint y: 275, distance: 53.7
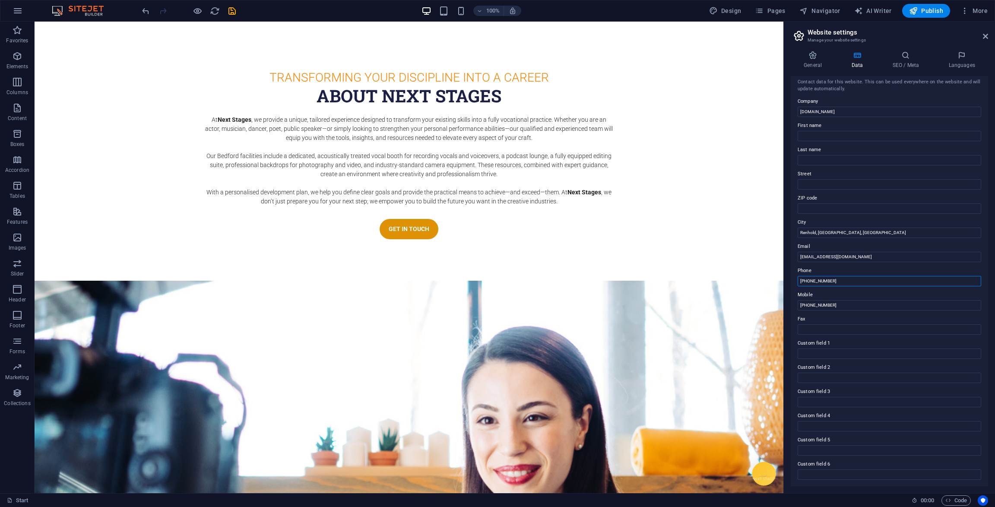
click at [797, 275] on div "Phone +44 (0) 1234 347092" at bounding box center [888, 276] width 183 height 21
drag, startPoint x: 513, startPoint y: 386, endPoint x: 521, endPoint y: 396, distance: 13.6
drag, startPoint x: 588, startPoint y: 438, endPoint x: 592, endPoint y: 445, distance: 7.3
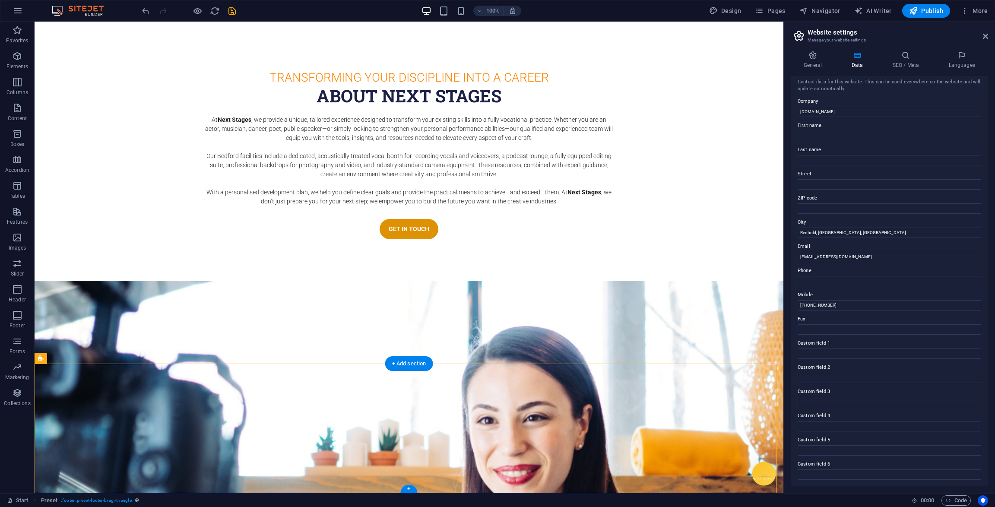
drag, startPoint x: 594, startPoint y: 439, endPoint x: 593, endPoint y: 448, distance: 9.6
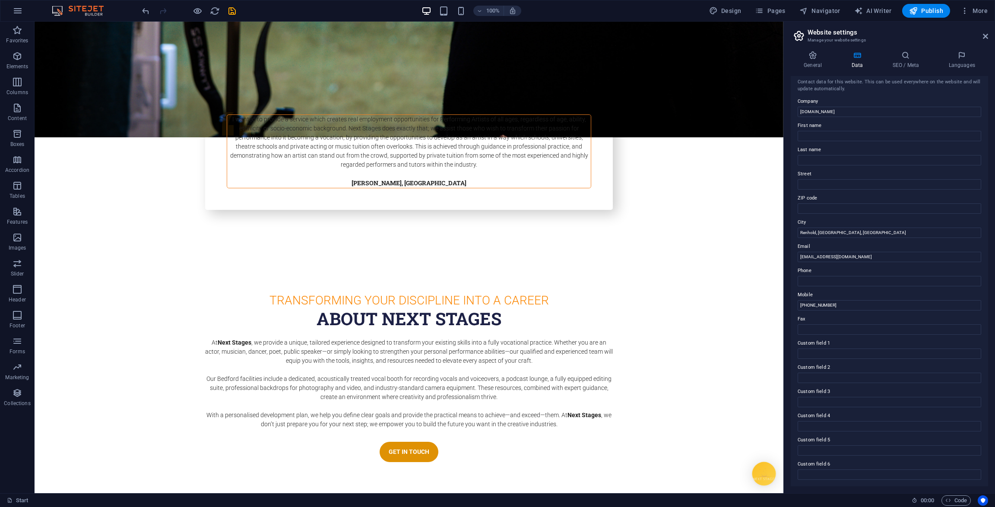
scroll to position [4037, 0]
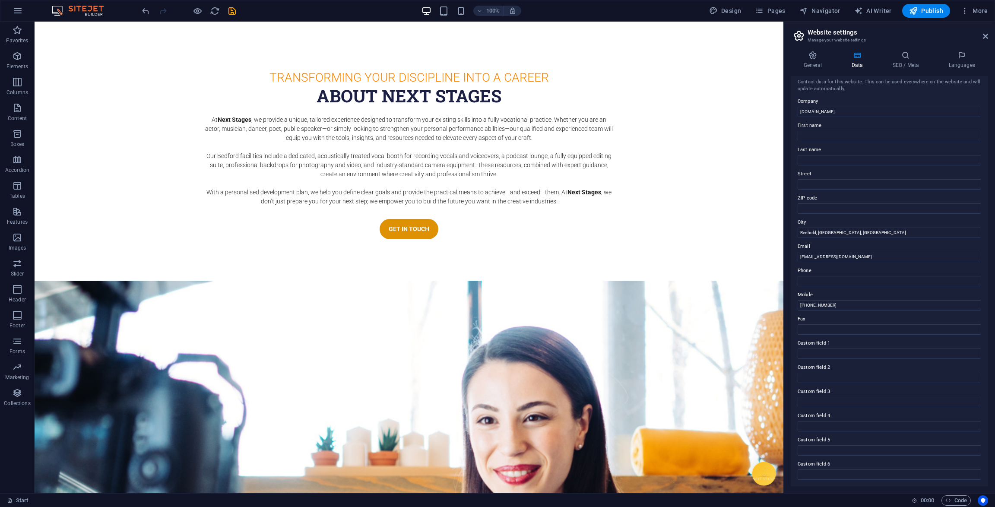
click at [861, 174] on label "Street" at bounding box center [888, 174] width 183 height 10
click at [861, 179] on input "Street" at bounding box center [888, 184] width 183 height 10
click at [728, 12] on span "Design" at bounding box center [725, 10] width 32 height 9
select select "px"
select select "300"
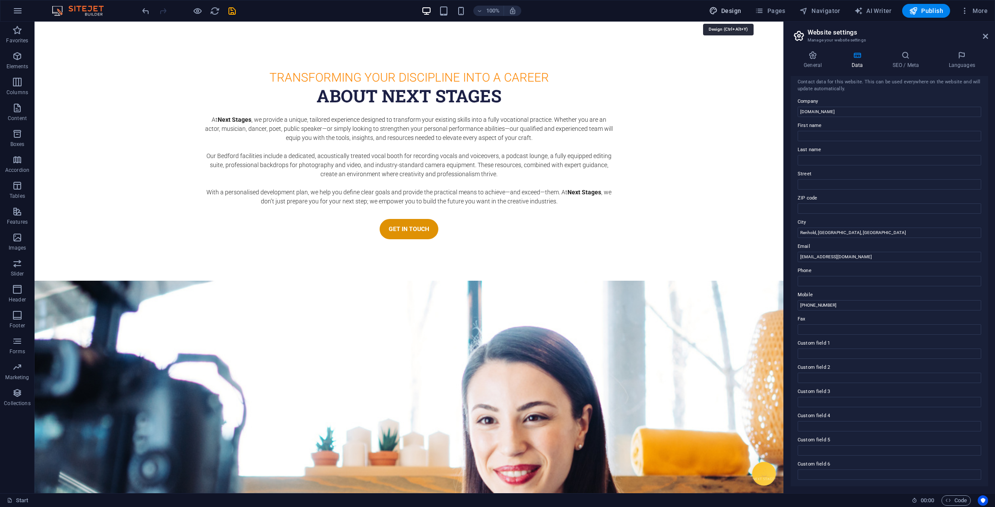
select select "px"
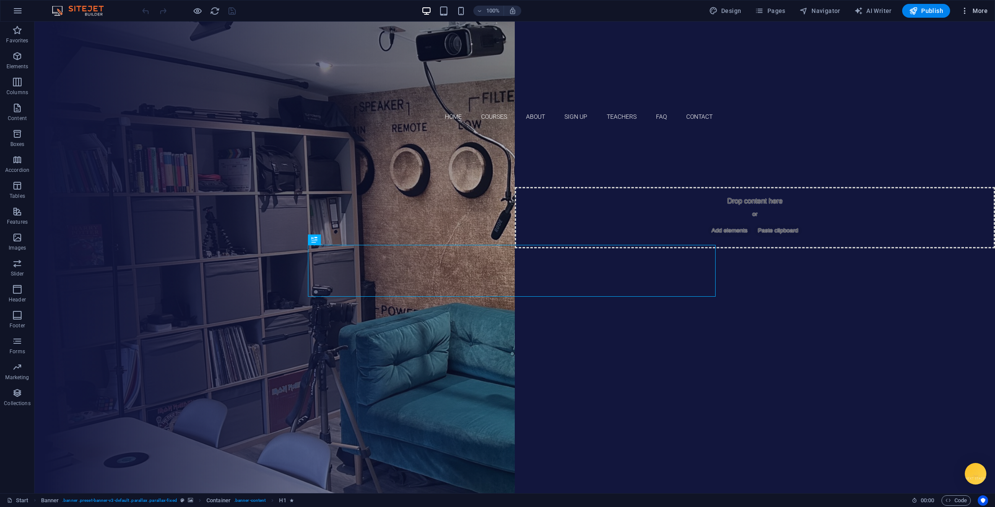
click at [967, 12] on icon "button" at bounding box center [964, 10] width 9 height 9
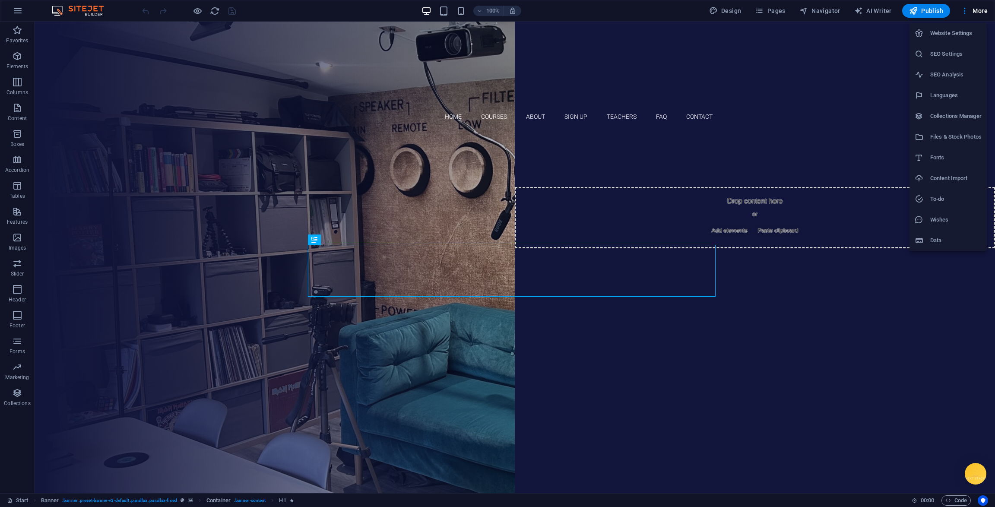
click at [960, 35] on h6 "Website Settings" at bounding box center [955, 33] width 51 height 10
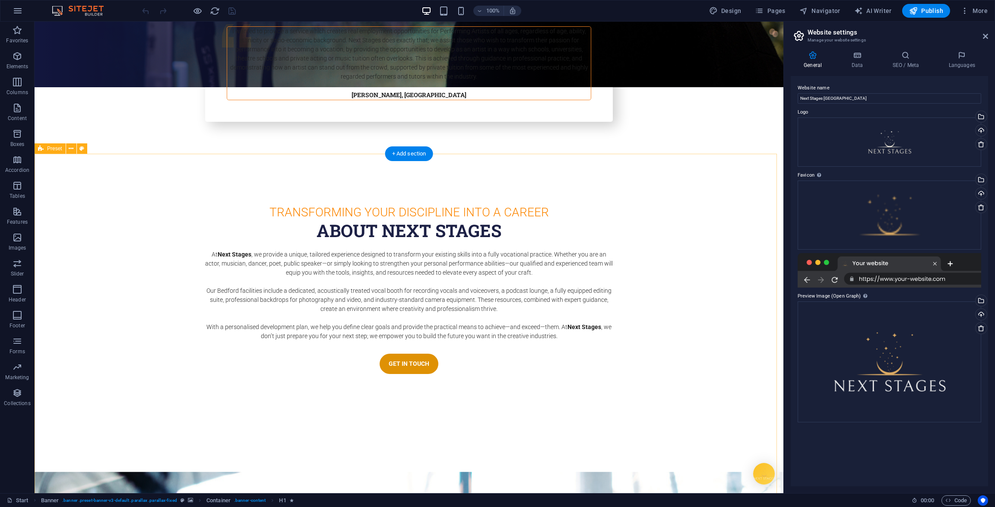
scroll to position [4073, 0]
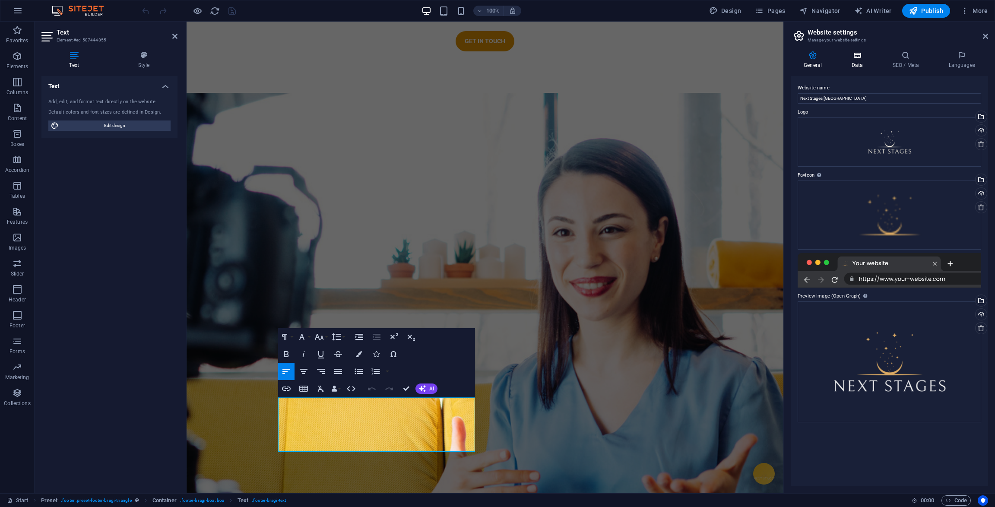
click at [854, 65] on h4 "Data" at bounding box center [858, 60] width 41 height 18
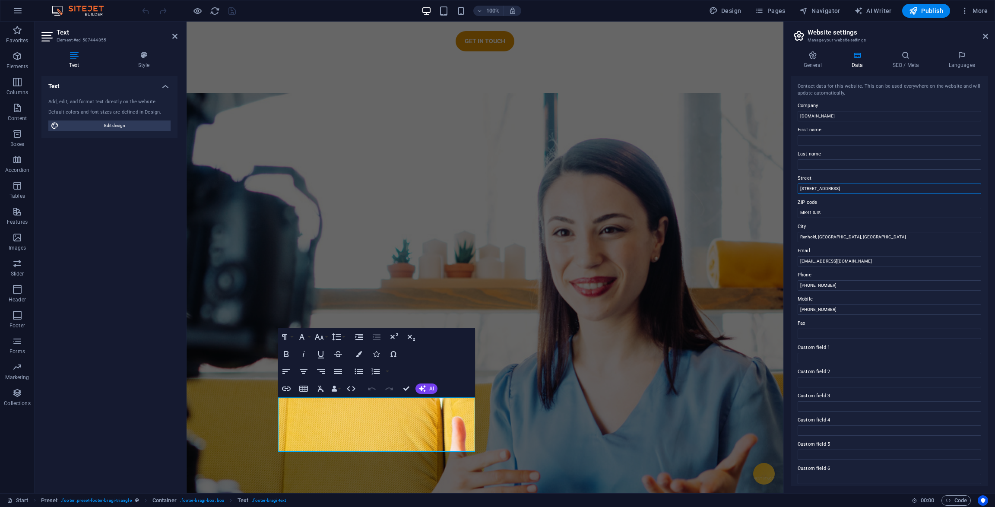
drag, startPoint x: 838, startPoint y: 187, endPoint x: 794, endPoint y: 189, distance: 44.9
click at [794, 189] on div "Contact data for this website. This can be used everywhere on the website and w…" at bounding box center [889, 281] width 197 height 410
drag, startPoint x: 1015, startPoint y: 232, endPoint x: 778, endPoint y: 215, distance: 238.6
drag, startPoint x: 1043, startPoint y: 307, endPoint x: 775, endPoint y: 287, distance: 268.9
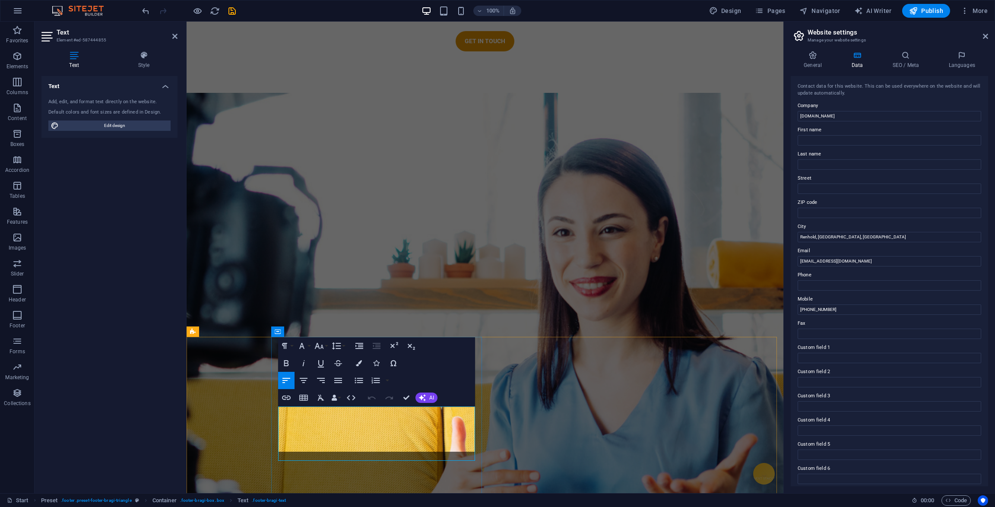
scroll to position [4064, 0]
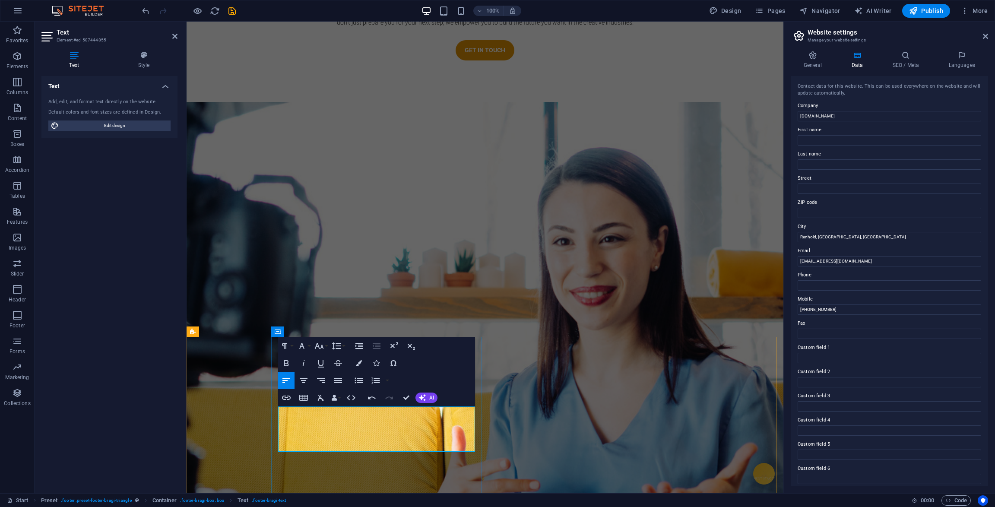
click at [927, 14] on span "Publish" at bounding box center [926, 10] width 34 height 9
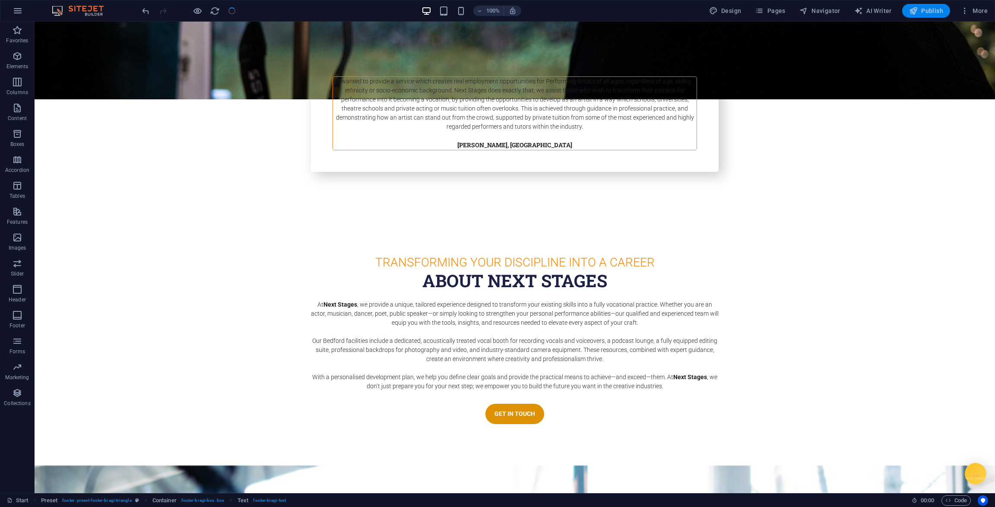
checkbox input "false"
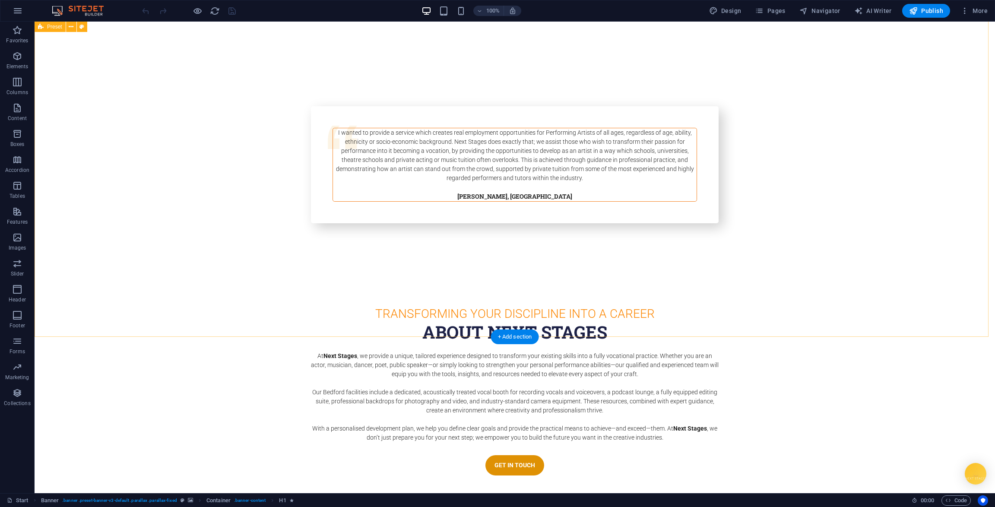
scroll to position [4064, 0]
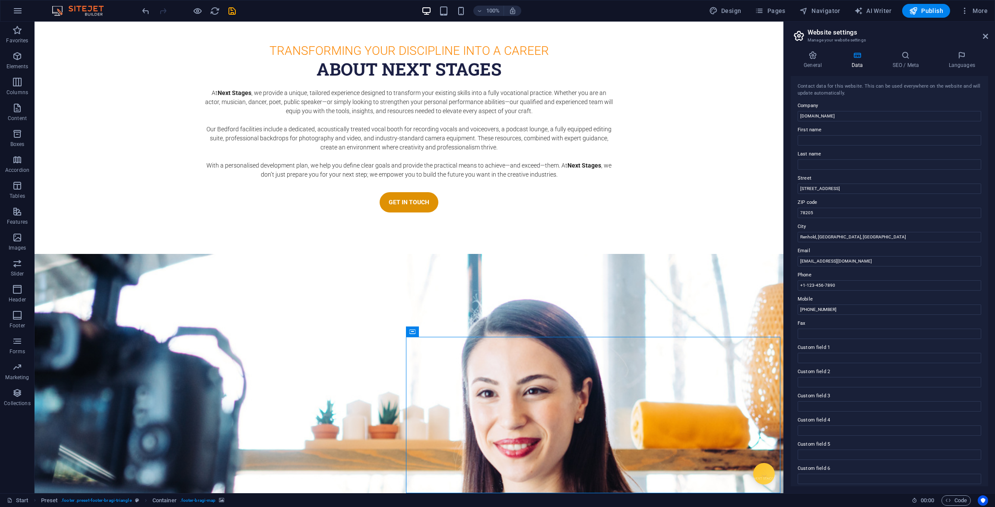
drag, startPoint x: 847, startPoint y: 188, endPoint x: 796, endPoint y: 187, distance: 51.4
click at [796, 187] on div "Contact data for this website. This can be used everywhere on the website and w…" at bounding box center [889, 281] width 197 height 410
drag, startPoint x: 818, startPoint y: 211, endPoint x: 791, endPoint y: 212, distance: 27.2
click at [791, 212] on div "Contact data for this website. This can be used everywhere on the website and w…" at bounding box center [889, 281] width 197 height 410
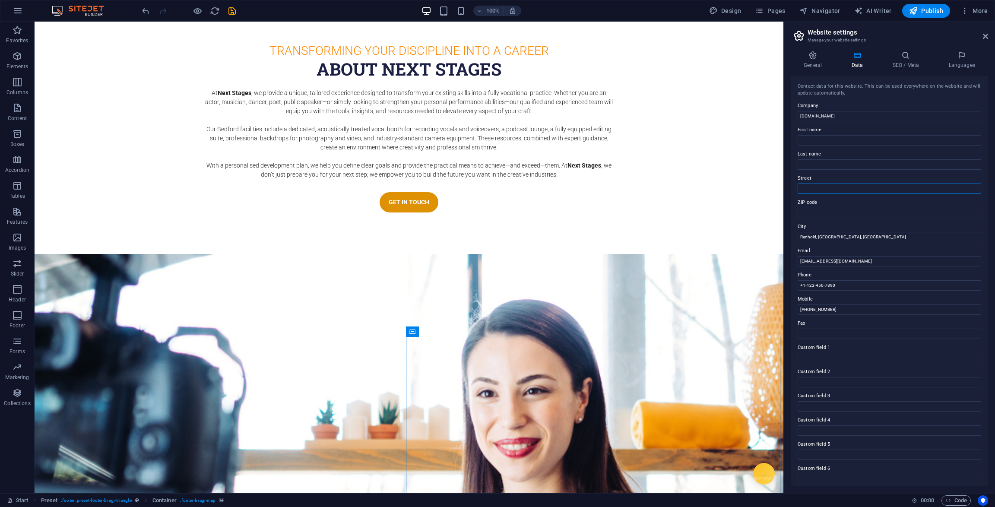
click at [844, 183] on input "Street" at bounding box center [888, 188] width 183 height 10
type input "[GEOGRAPHIC_DATA]"
click at [847, 238] on input "Renhold, [GEOGRAPHIC_DATA], [GEOGRAPHIC_DATA]" at bounding box center [888, 237] width 183 height 10
click at [449, 329] on icon at bounding box center [450, 331] width 5 height 9
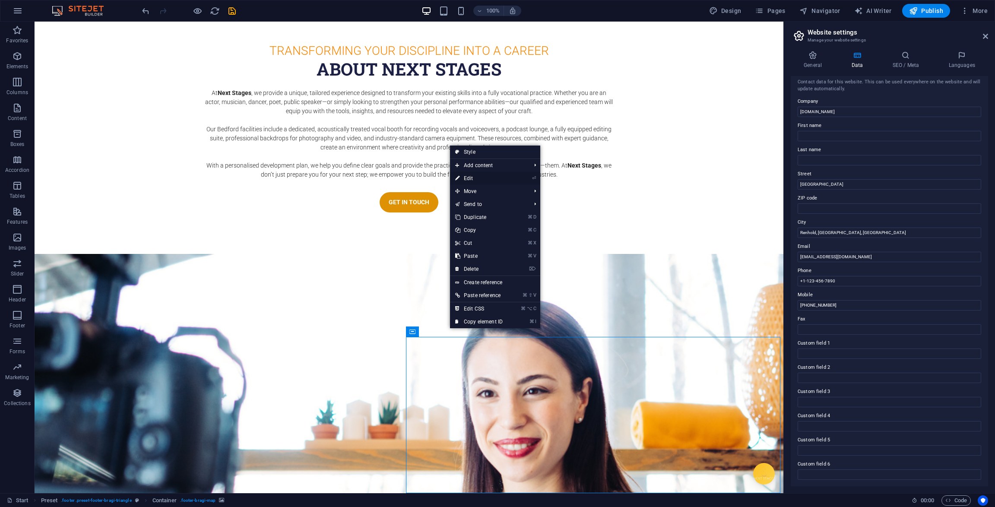
click at [507, 178] on link "⏎ Edit" at bounding box center [479, 178] width 58 height 13
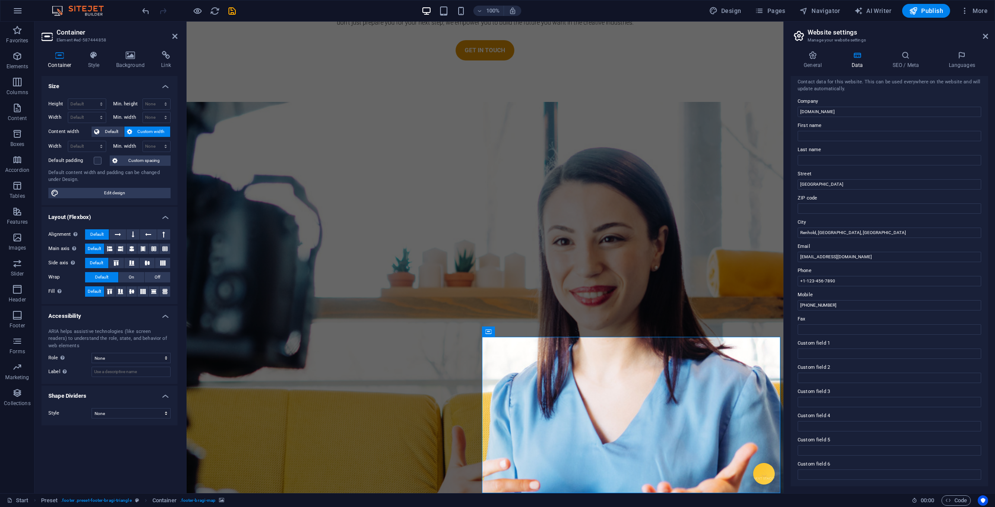
drag, startPoint x: 627, startPoint y: 406, endPoint x: 632, endPoint y: 413, distance: 8.4
drag, startPoint x: 630, startPoint y: 409, endPoint x: 636, endPoint y: 417, distance: 9.3
click at [922, 14] on span "Publish" at bounding box center [926, 10] width 34 height 9
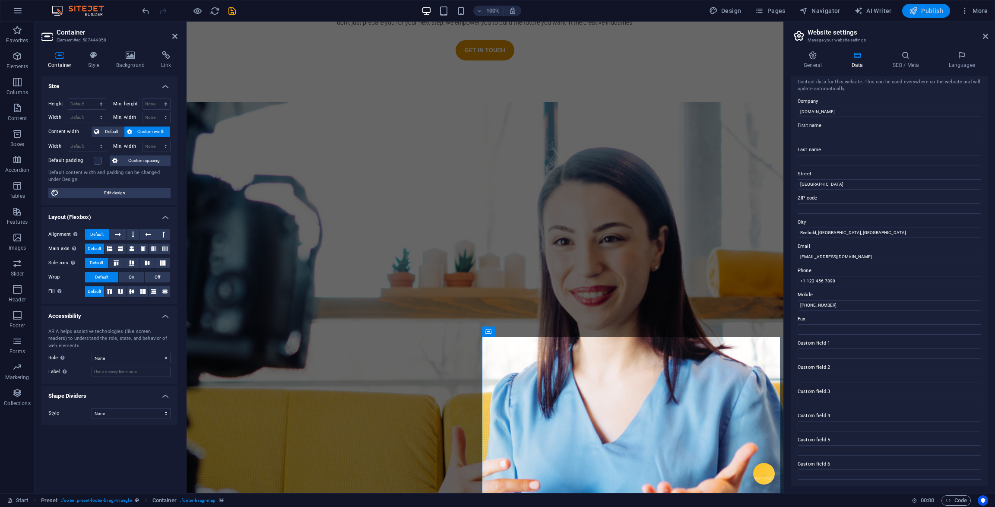
checkbox input "false"
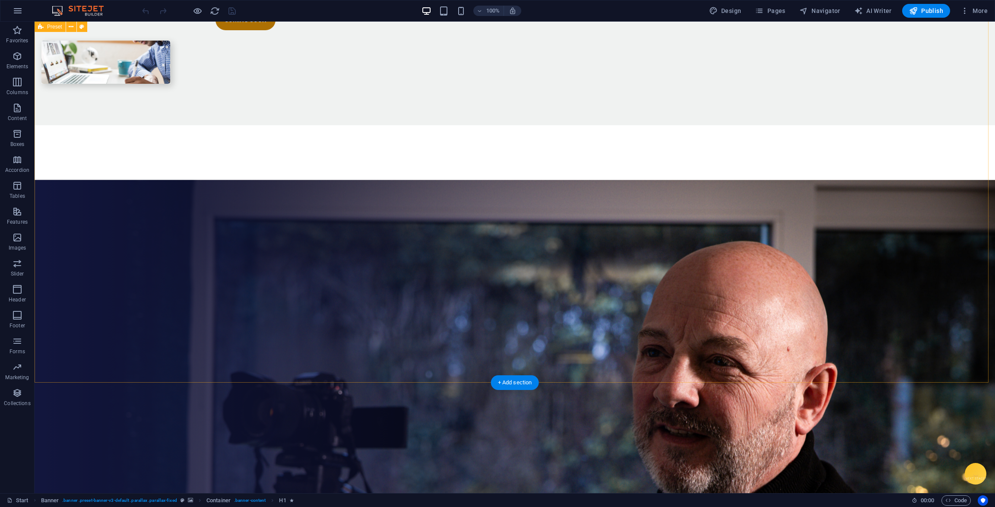
scroll to position [4064, 0]
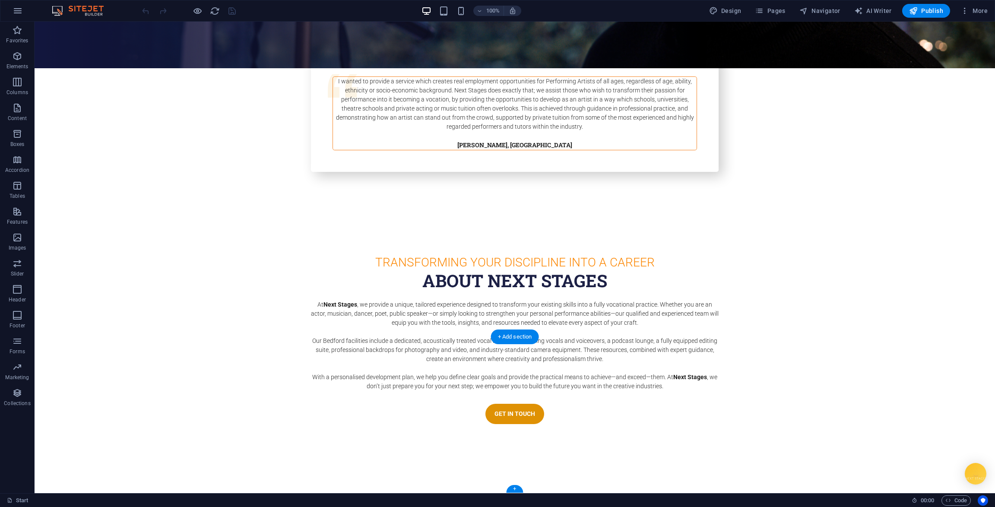
click at [522, 332] on div "Container" at bounding box center [531, 331] width 39 height 10
click at [556, 332] on icon at bounding box center [556, 331] width 5 height 9
click at [554, 330] on icon at bounding box center [556, 331] width 5 height 9
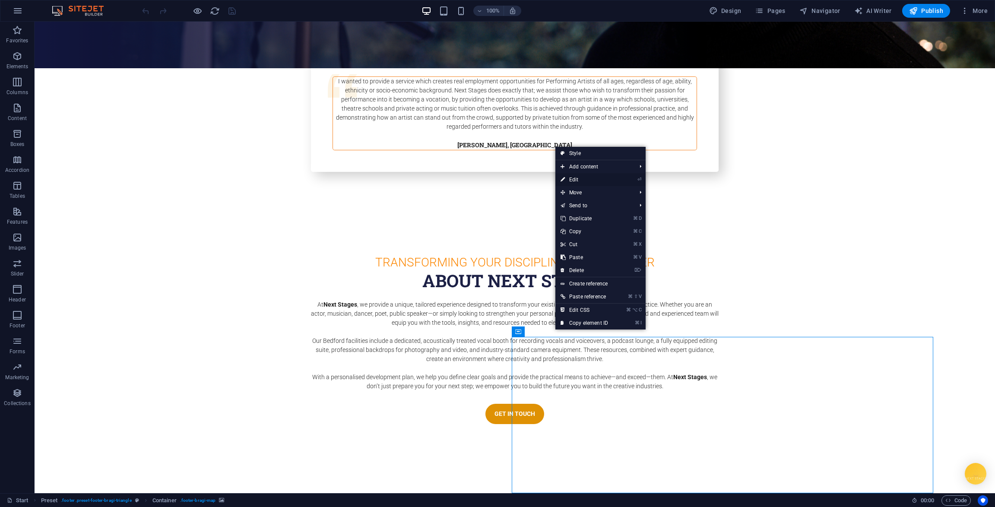
click at [587, 181] on link "⏎ Edit" at bounding box center [584, 179] width 58 height 13
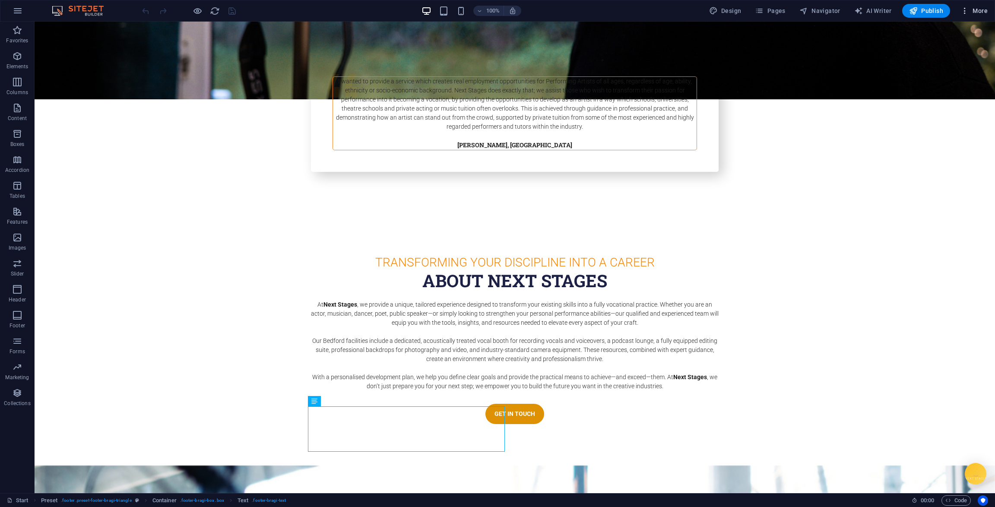
click at [975, 7] on span "More" at bounding box center [973, 10] width 27 height 9
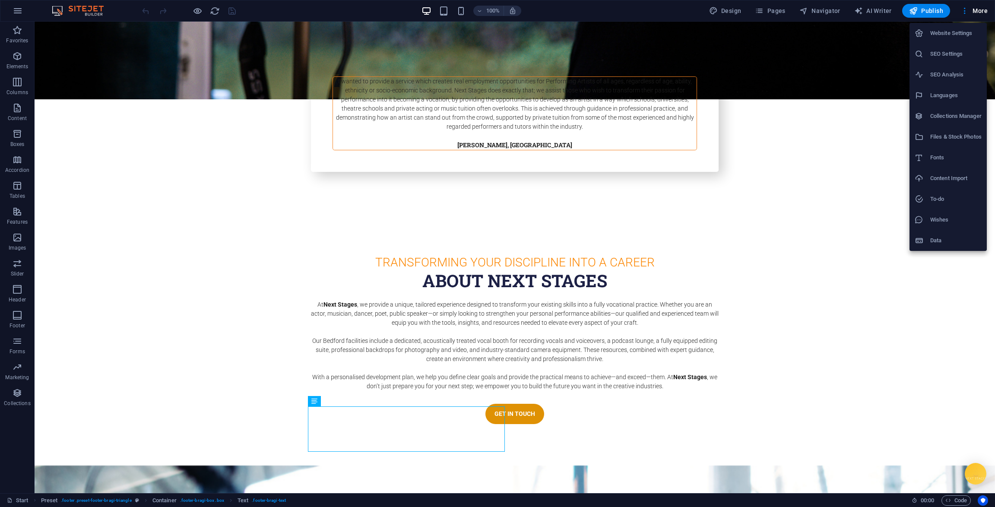
click at [941, 34] on h6 "Website Settings" at bounding box center [955, 33] width 51 height 10
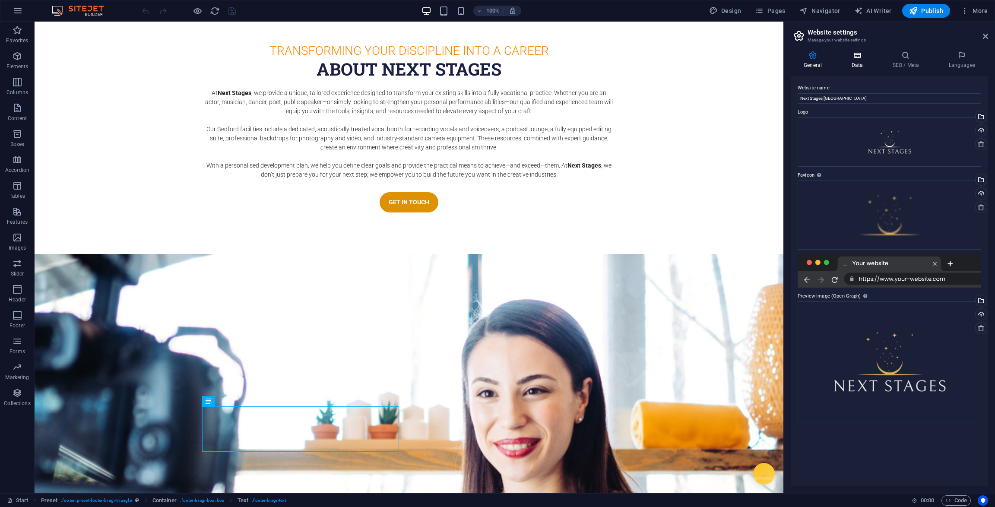
click at [863, 56] on icon at bounding box center [857, 55] width 38 height 9
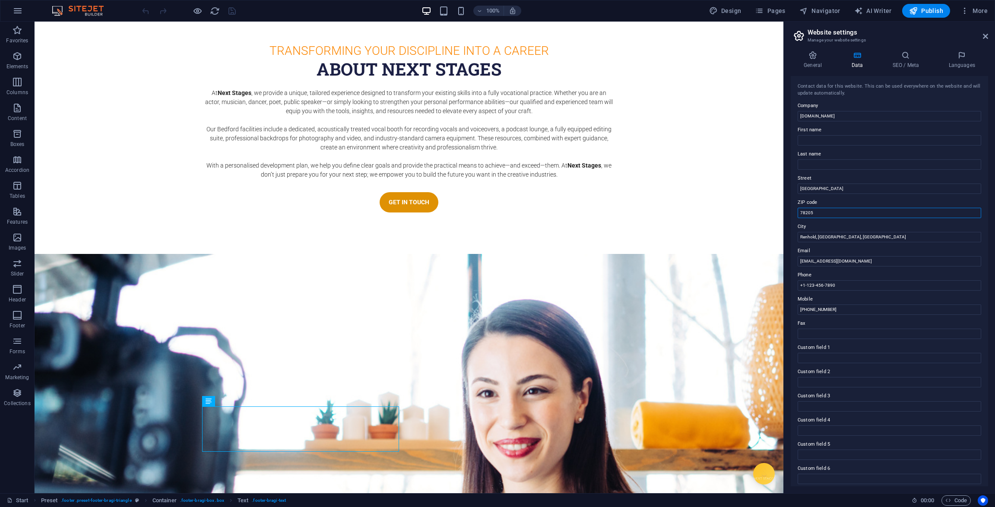
drag, startPoint x: 850, startPoint y: 233, endPoint x: 781, endPoint y: 213, distance: 71.0
type input "MK410JS"
type input "[PERSON_NAME]"
drag, startPoint x: 832, startPoint y: 161, endPoint x: 791, endPoint y: 161, distance: 41.0
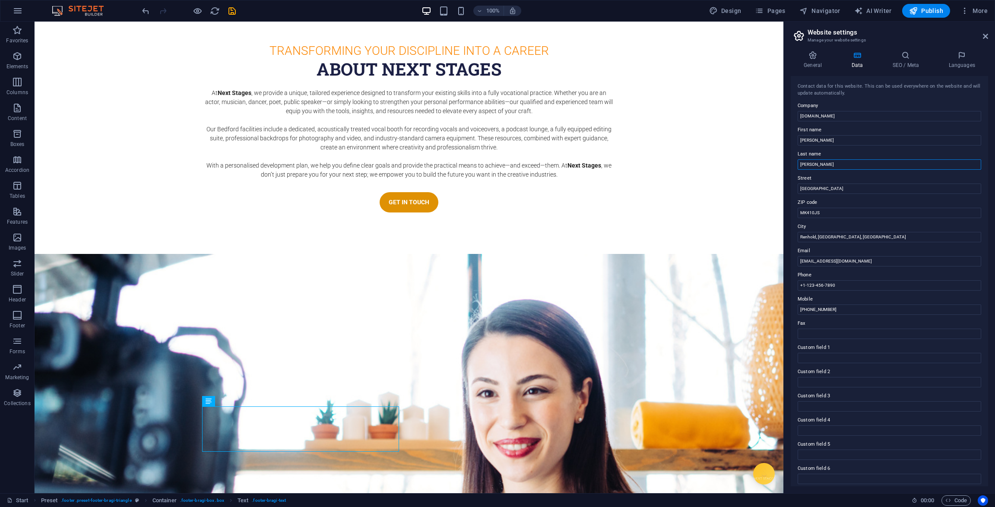
click at [791, 161] on div "Contact data for this website. This can be used everywhere on the website and w…" at bounding box center [889, 281] width 197 height 410
drag, startPoint x: 819, startPoint y: 136, endPoint x: 788, endPoint y: 135, distance: 31.1
click at [788, 135] on div "General Data SEO / Meta Languages Website name Next Stages UK Logo Drag files h…" at bounding box center [889, 268] width 211 height 449
drag, startPoint x: 853, startPoint y: 305, endPoint x: 780, endPoint y: 284, distance: 76.1
click at [932, 8] on span "Publish" at bounding box center [926, 10] width 34 height 9
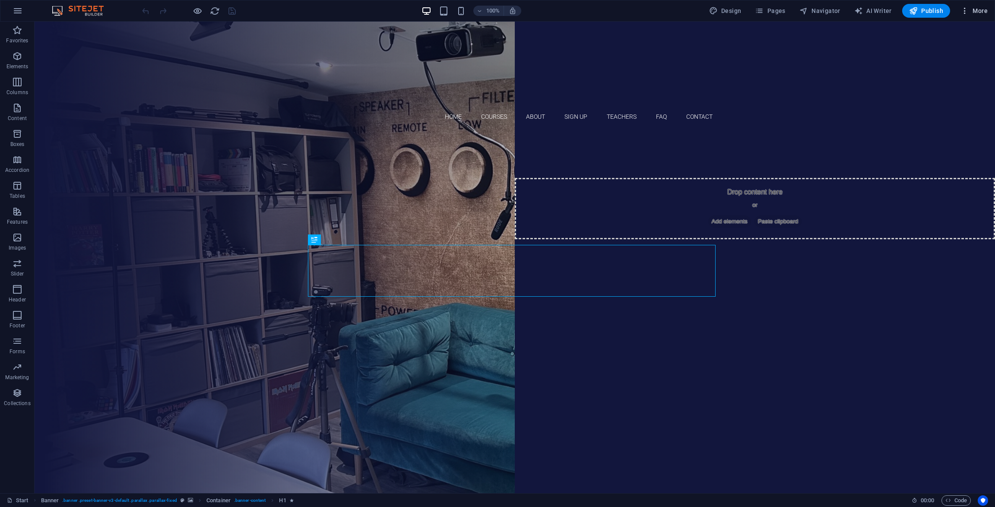
click at [985, 9] on span "More" at bounding box center [973, 10] width 27 height 9
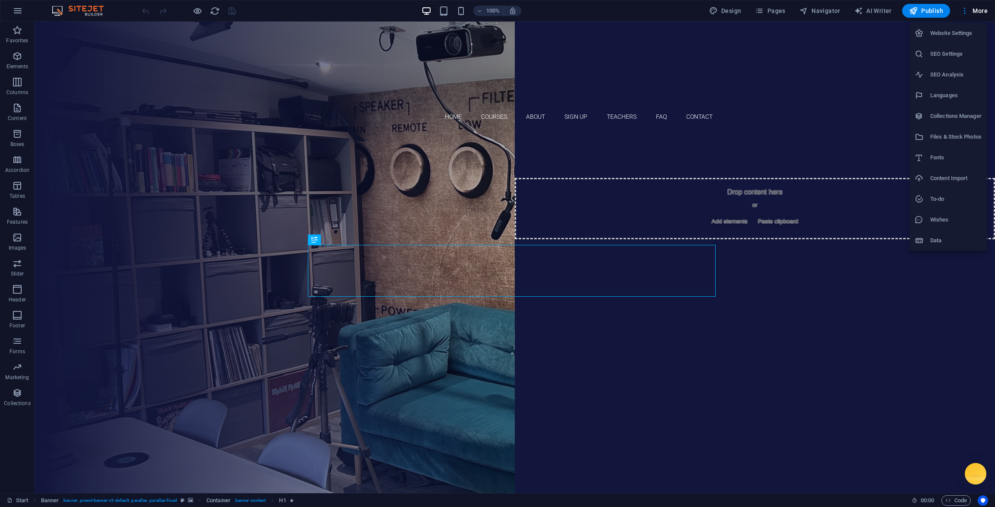
click at [960, 34] on h6 "Website Settings" at bounding box center [955, 33] width 51 height 10
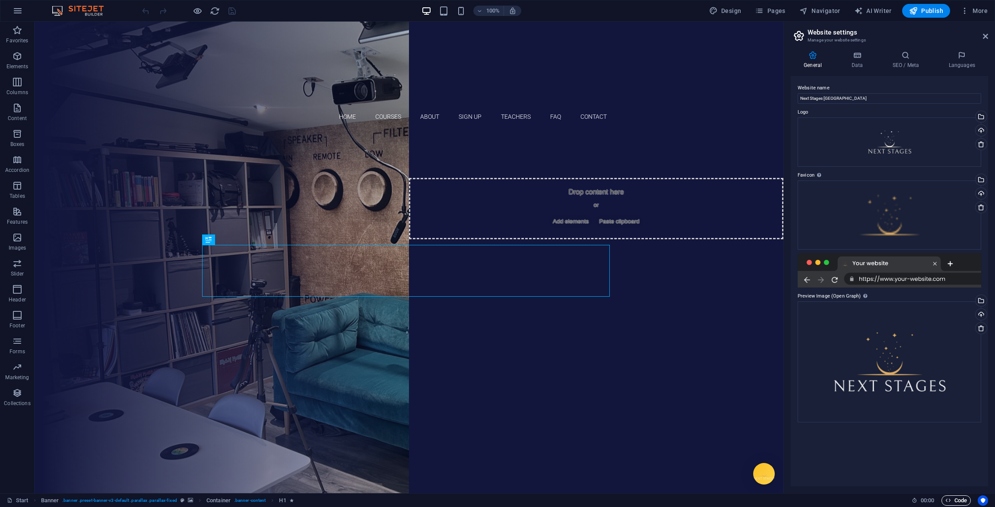
click at [958, 500] on span "Code" at bounding box center [956, 500] width 22 height 10
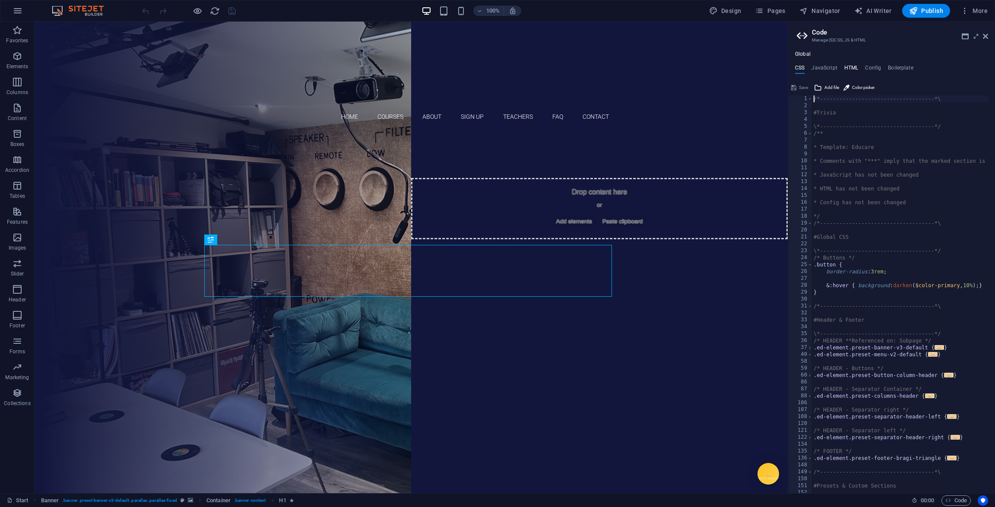
click at [854, 66] on h4 "HTML" at bounding box center [851, 69] width 14 height 9
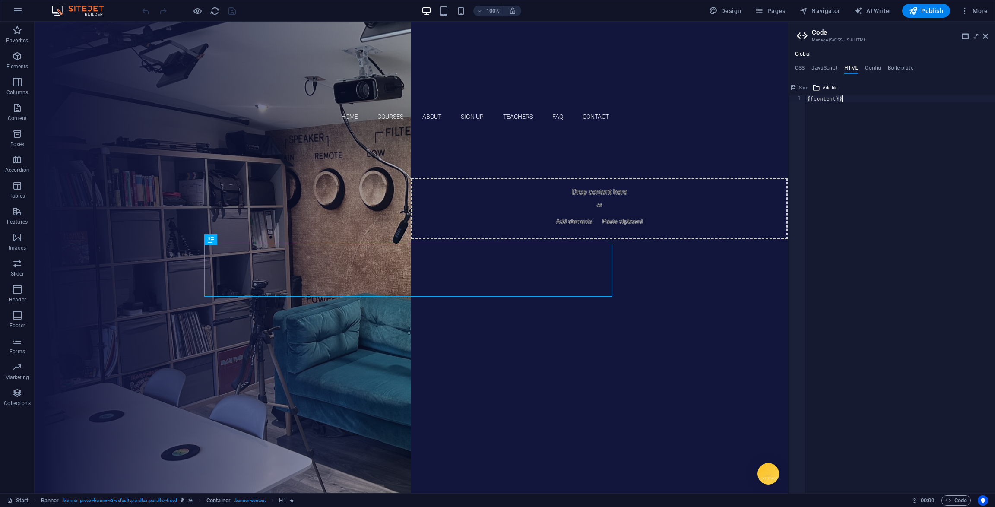
paste textarea "<!-- / SiteSpeakAI -->"
type textarea "<!-- / SiteSpeakAI -->"
click at [987, 487] on button "Global HTML was changed. Save and reload page now?" at bounding box center [917, 487] width 153 height 11
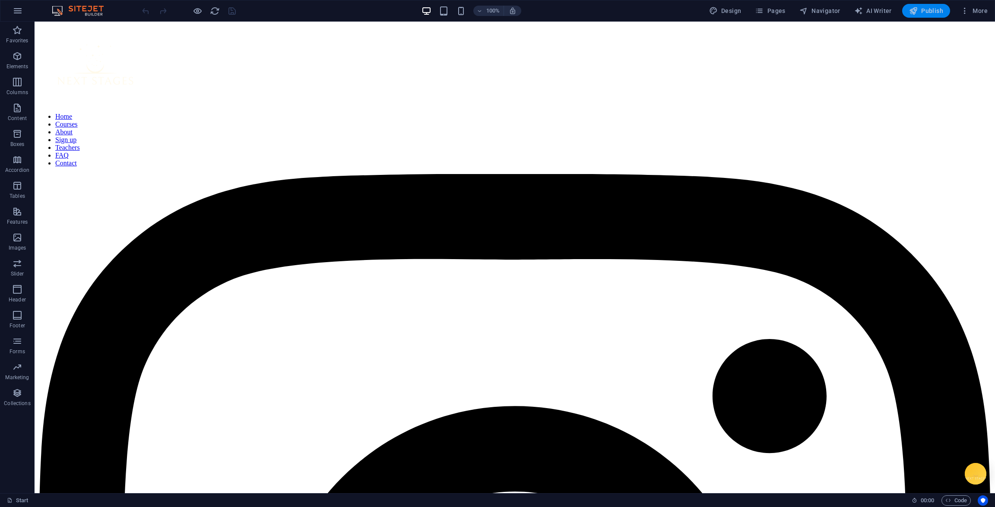
click at [924, 7] on span "Publish" at bounding box center [926, 10] width 34 height 9
